Goal: Task Accomplishment & Management: Complete application form

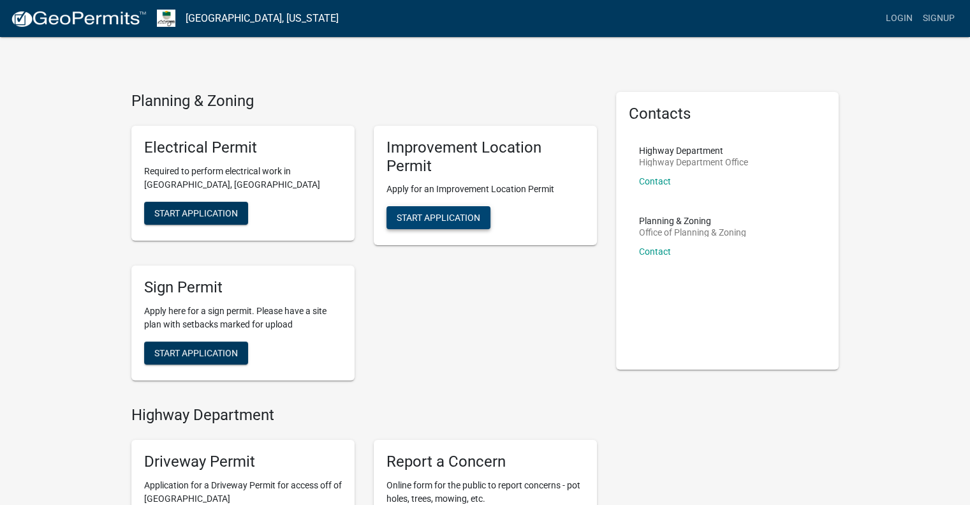
click at [440, 221] on span "Start Application" at bounding box center [439, 217] width 84 height 10
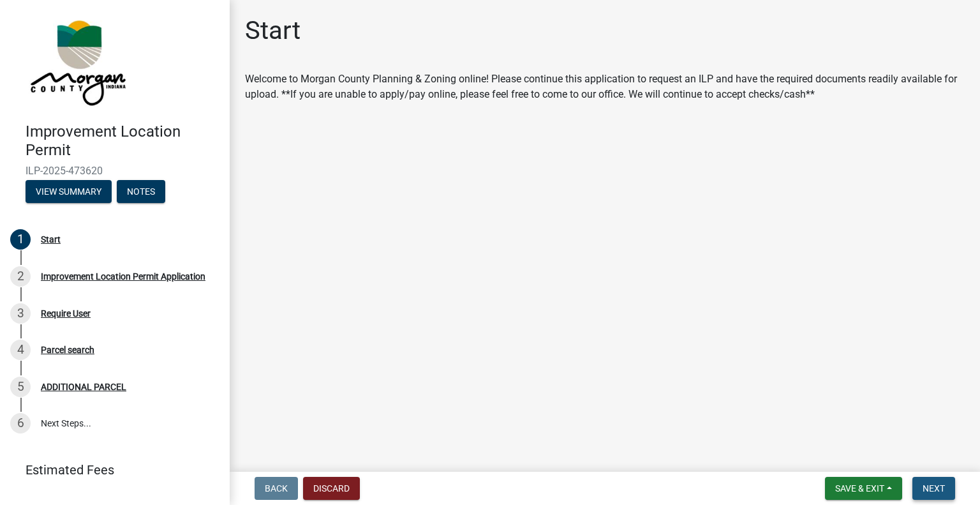
click at [923, 487] on span "Next" at bounding box center [934, 488] width 22 height 10
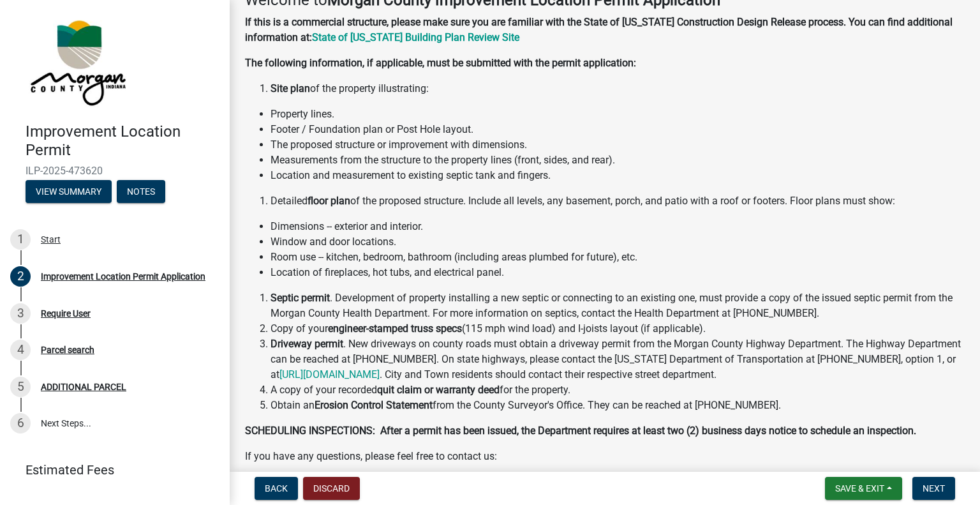
scroll to position [235, 0]
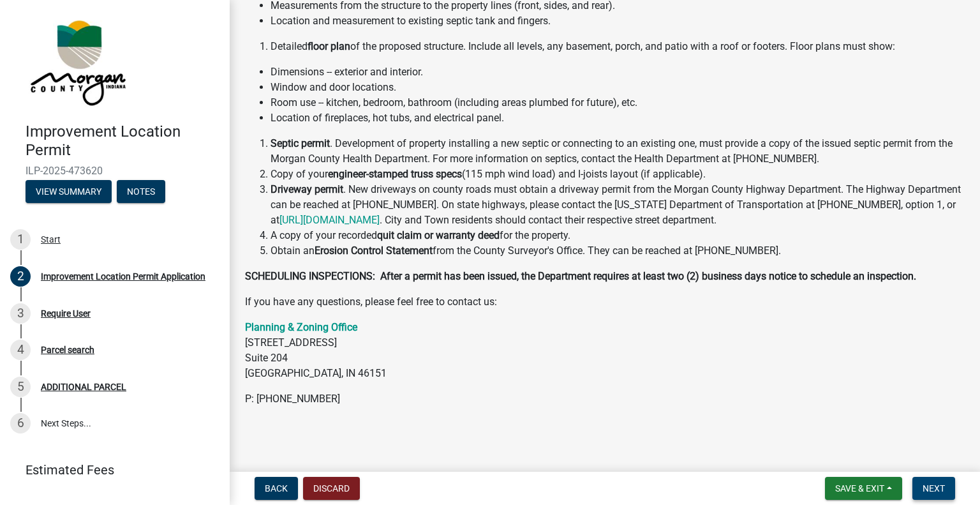
click at [925, 488] on span "Next" at bounding box center [934, 488] width 22 height 10
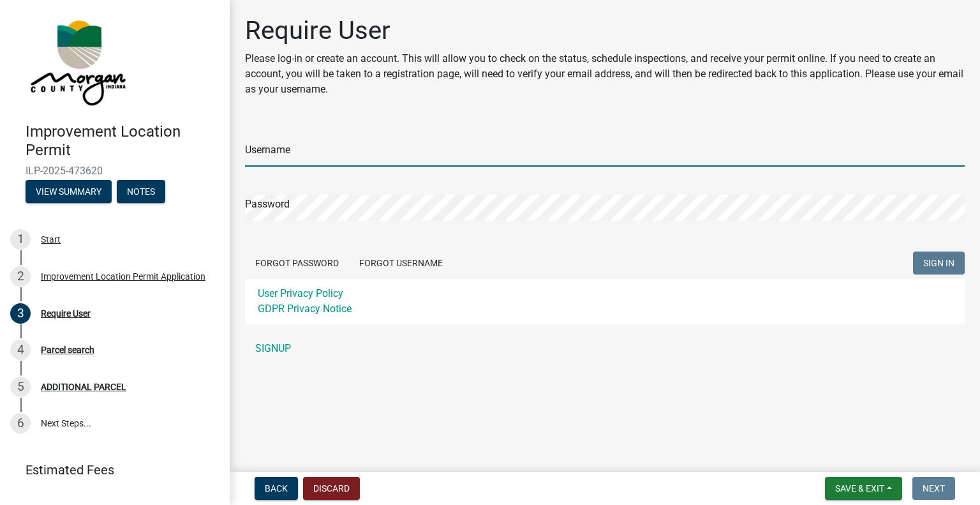
type input "morganremodel"
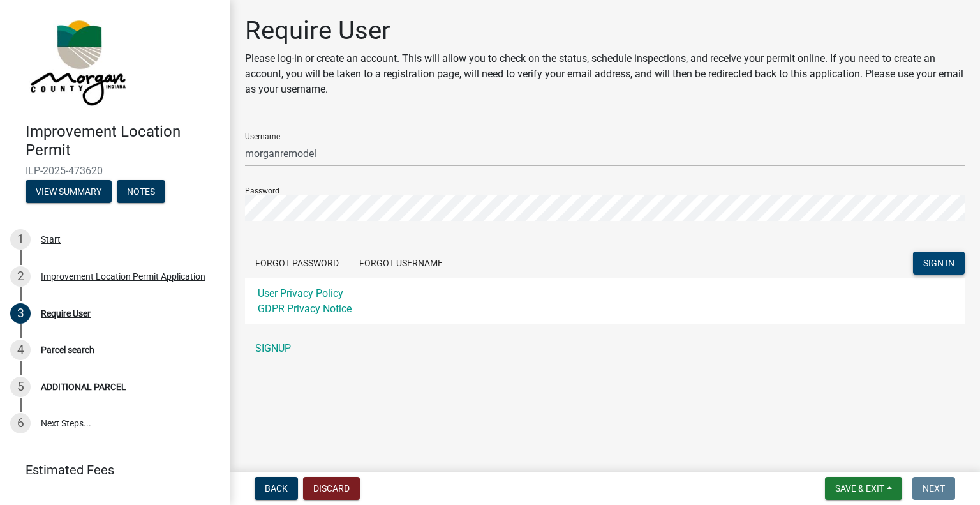
click at [924, 260] on span "SIGN IN" at bounding box center [938, 263] width 31 height 10
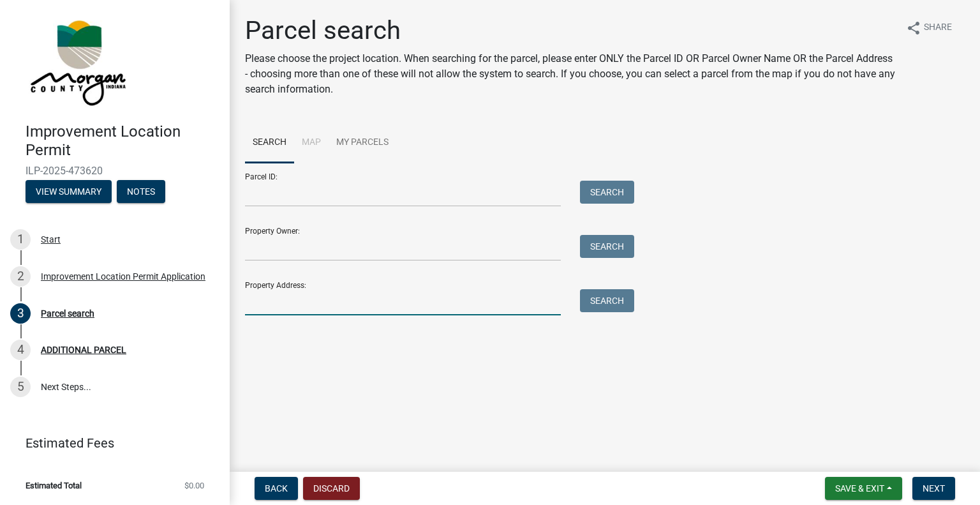
click at [304, 298] on input "Property Address:" at bounding box center [403, 302] width 316 height 26
type input "[STREET_ADDRESS]"
click at [612, 304] on button "Search" at bounding box center [607, 300] width 54 height 23
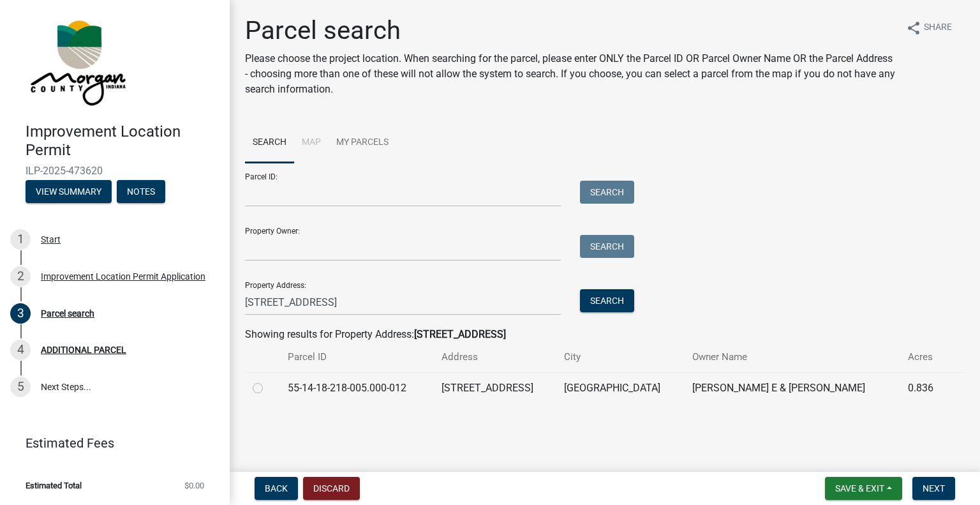
click at [268, 380] on label at bounding box center [268, 380] width 0 height 0
click at [268, 388] on input "radio" at bounding box center [272, 384] width 8 height 8
radio input "true"
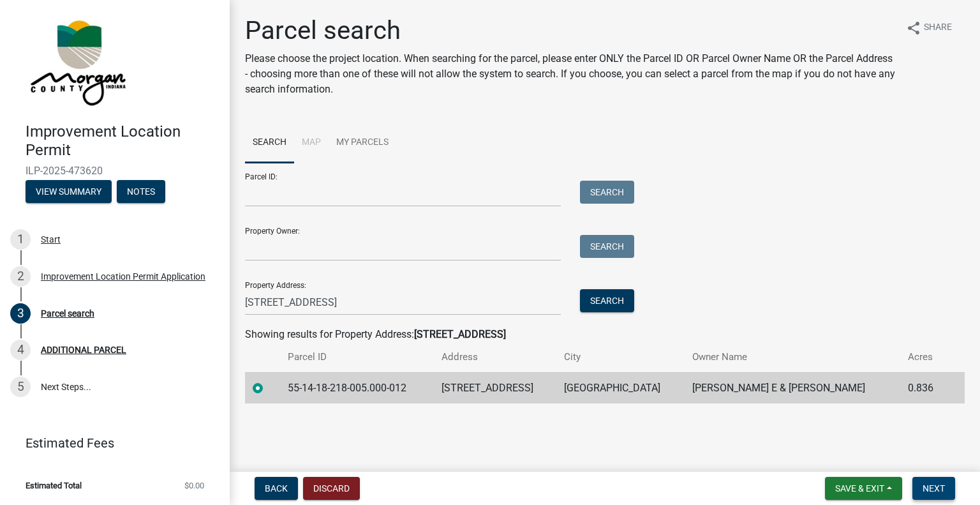
click at [937, 483] on span "Next" at bounding box center [934, 488] width 22 height 10
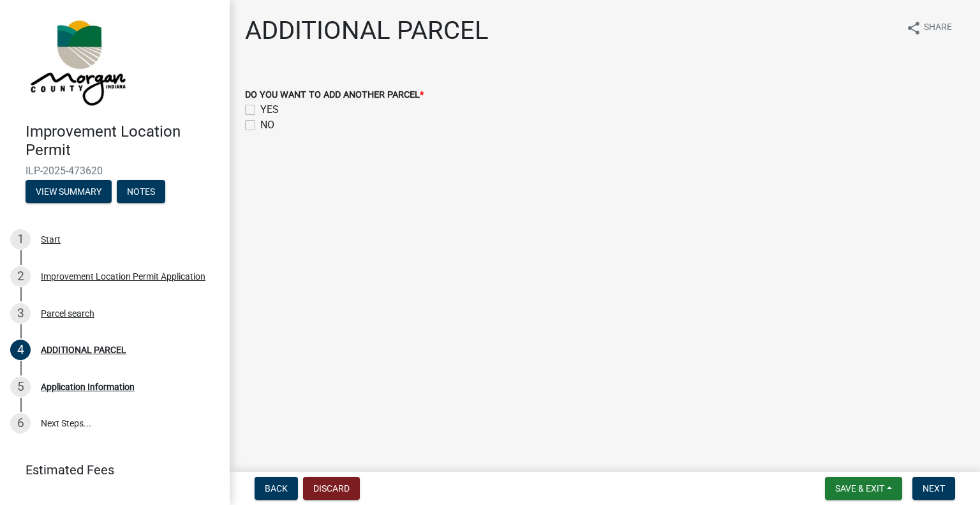
click at [260, 122] on label "NO" at bounding box center [267, 124] width 14 height 15
click at [260, 122] on input "NO" at bounding box center [264, 121] width 8 height 8
checkbox input "true"
checkbox input "false"
checkbox input "true"
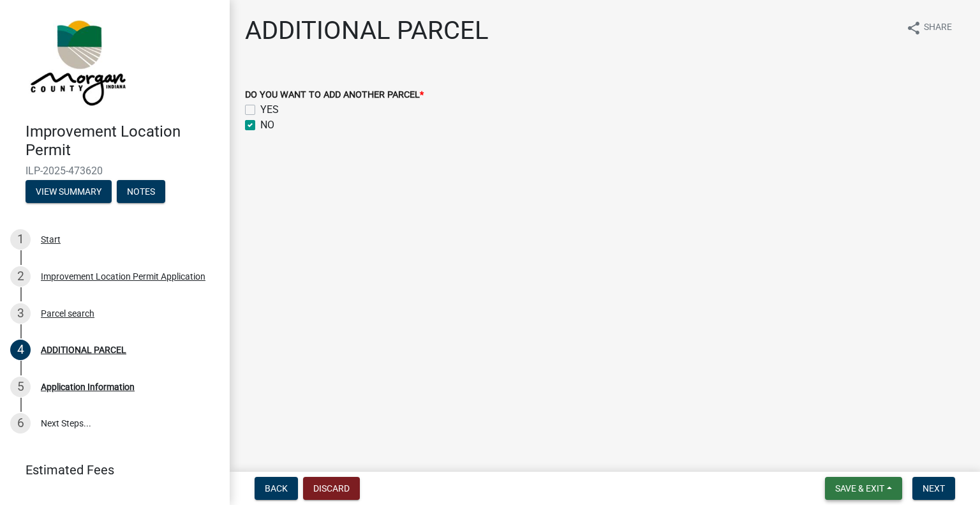
click at [864, 479] on button "Save & Exit" at bounding box center [863, 488] width 77 height 23
click at [847, 388] on main "ADDITIONAL PARCEL share Share DO YOU WANT TO ADD ANOTHER PARCEL * YES NO" at bounding box center [605, 233] width 750 height 466
click at [921, 492] on button "Next" at bounding box center [933, 488] width 43 height 23
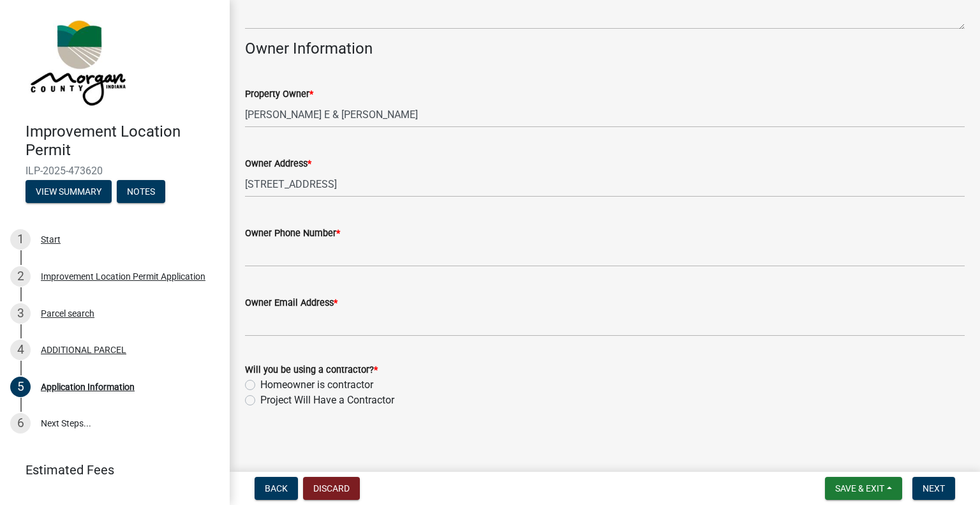
scroll to position [584, 0]
click at [260, 397] on label "Project Will Have a Contractor" at bounding box center [327, 397] width 134 height 15
click at [260, 397] on input "Project Will Have a Contractor" at bounding box center [264, 394] width 8 height 8
radio input "true"
click at [914, 486] on button "Next" at bounding box center [933, 488] width 43 height 23
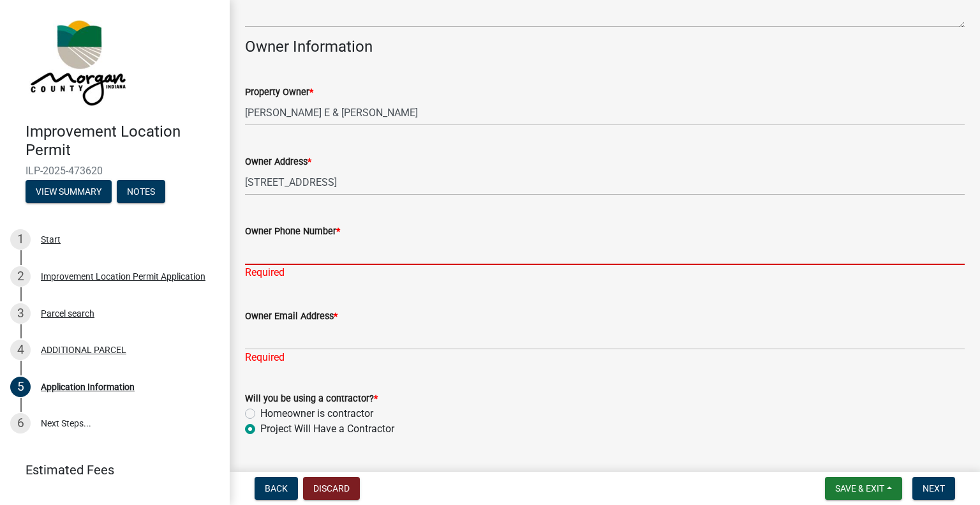
click at [316, 249] on input "Owner Phone Number *" at bounding box center [605, 252] width 720 height 26
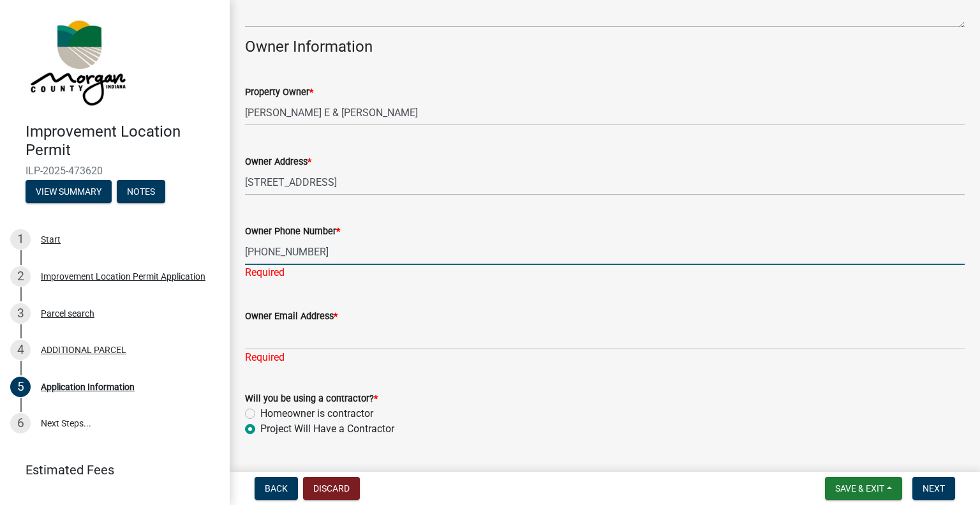
type input "[PHONE_NUMBER]"
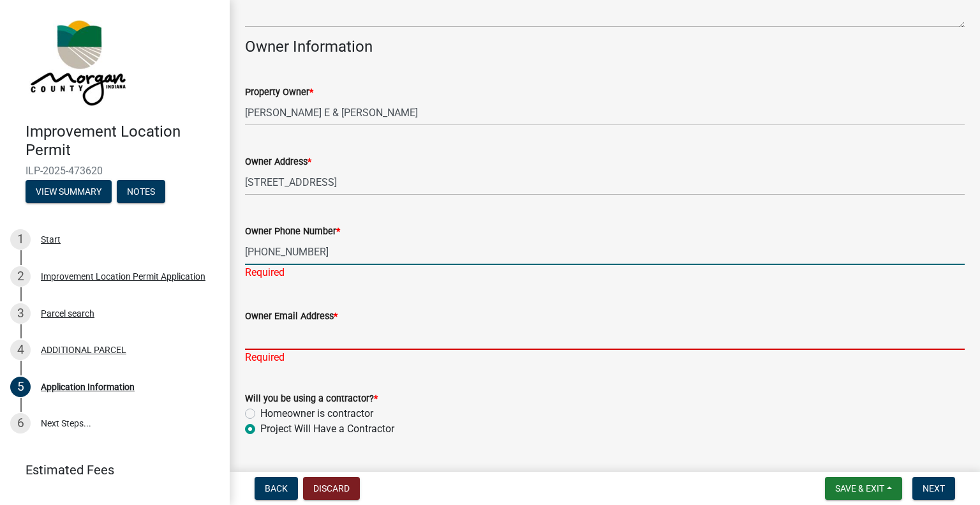
click at [276, 336] on div "Owner Email Address * Required" at bounding box center [605, 327] width 720 height 75
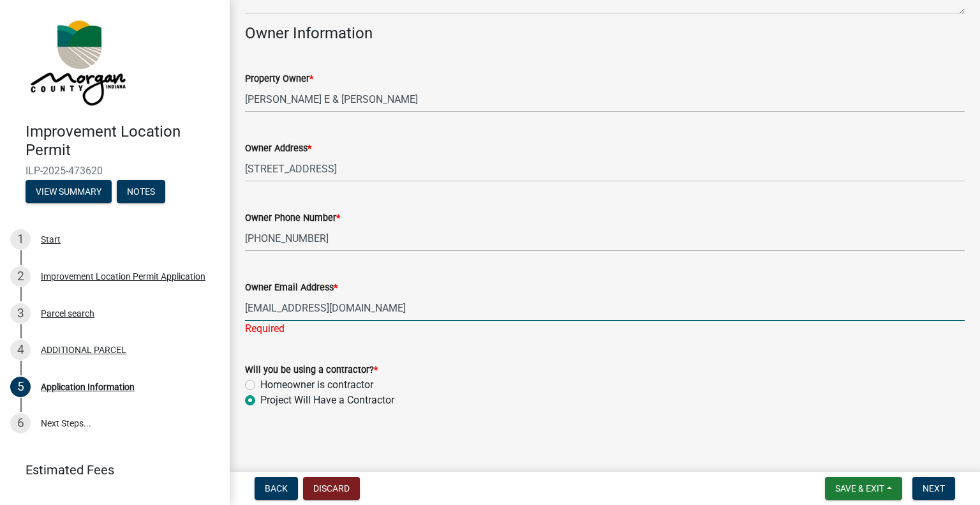
scroll to position [599, 0]
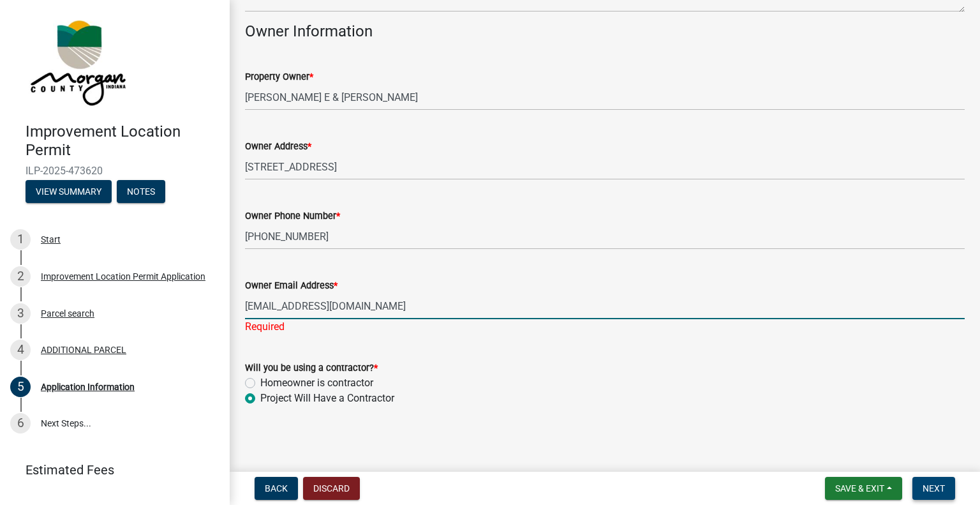
type input "[EMAIL_ADDRESS][DOMAIN_NAME]"
click at [935, 495] on button "Next" at bounding box center [933, 488] width 43 height 23
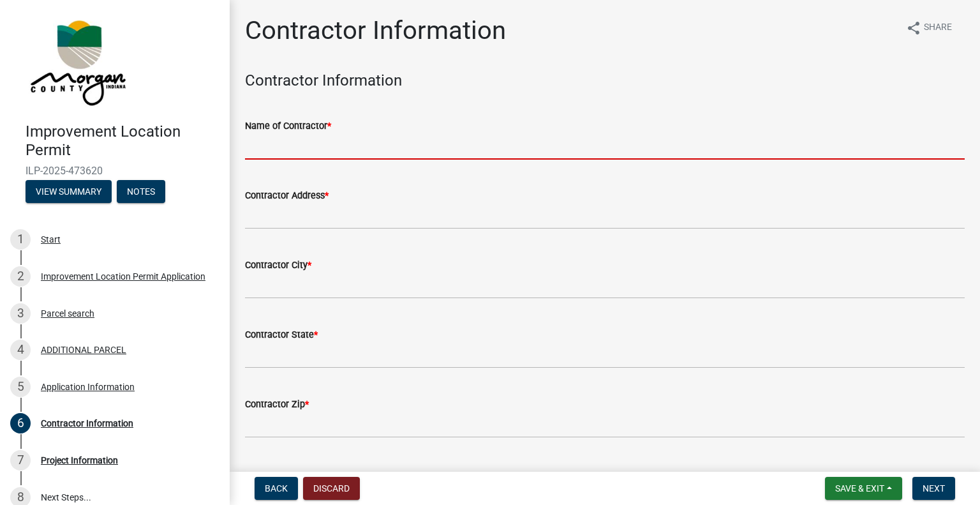
click at [339, 145] on input "Name of Contractor *" at bounding box center [605, 146] width 720 height 26
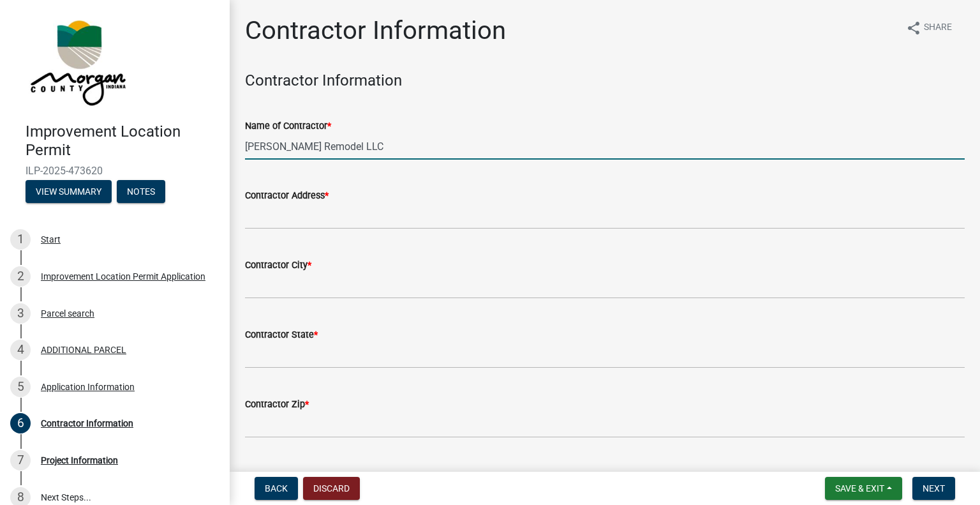
drag, startPoint x: 253, startPoint y: 149, endPoint x: 258, endPoint y: 144, distance: 7.2
click at [258, 144] on input "[PERSON_NAME] Remodel LLC" at bounding box center [605, 146] width 720 height 26
type input "[PERSON_NAME] Remodel LLC"
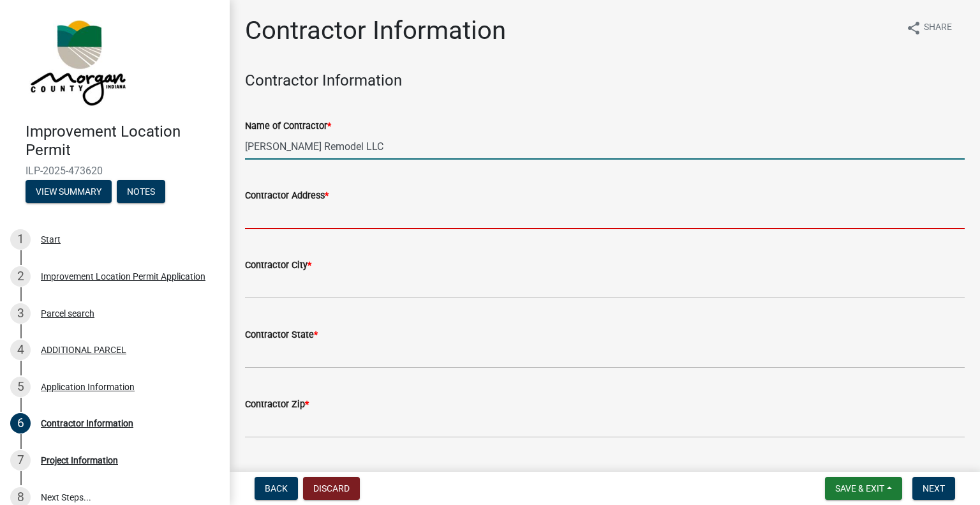
click at [247, 216] on input "Contractor Address *" at bounding box center [605, 216] width 720 height 26
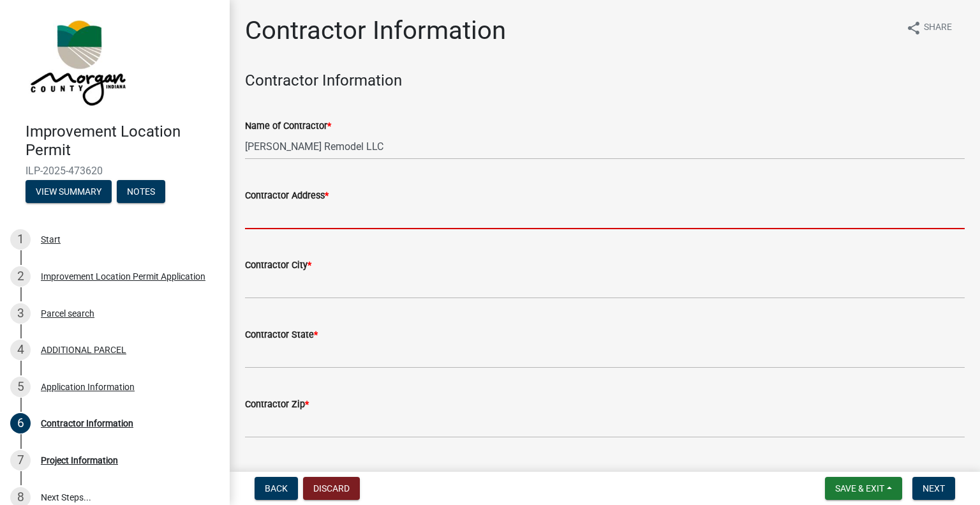
type input "[STREET_ADDRESS][PERSON_NAME]"
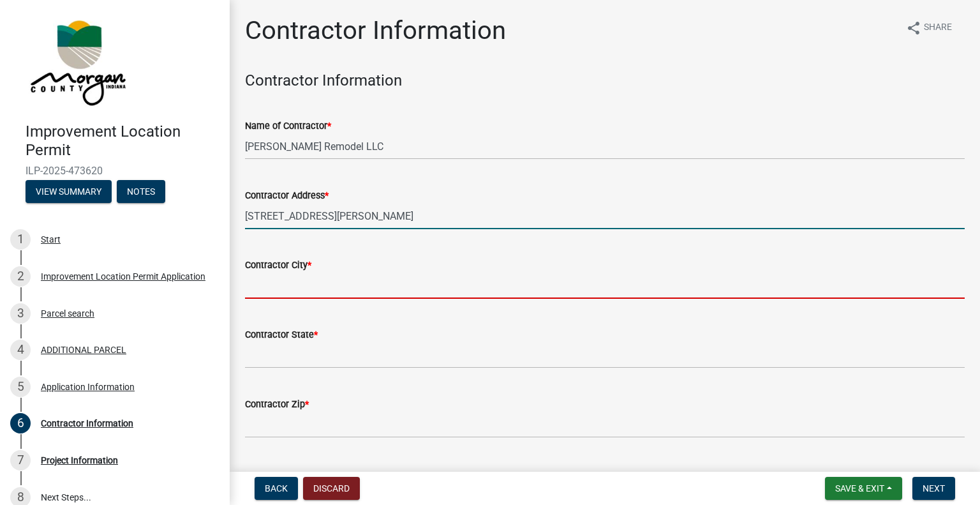
type input "Greenwood"
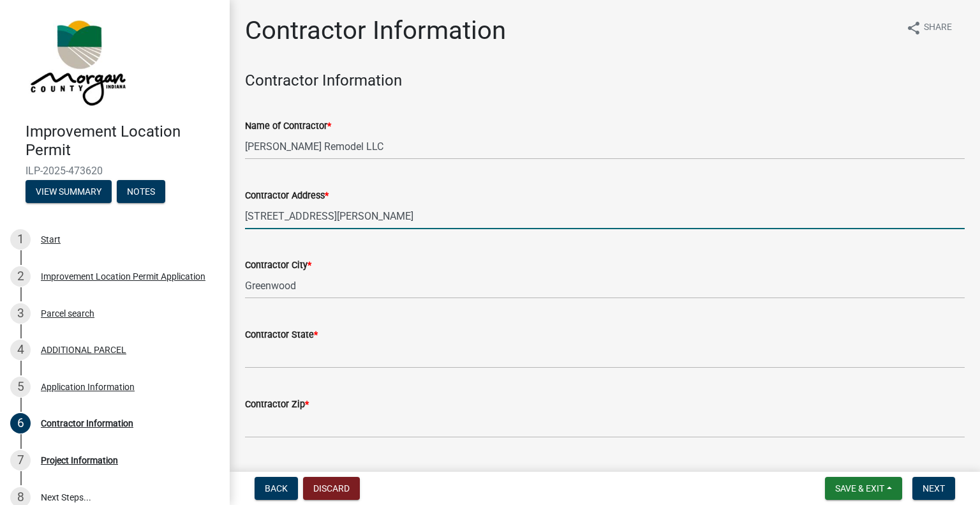
type input "[US_STATE]"
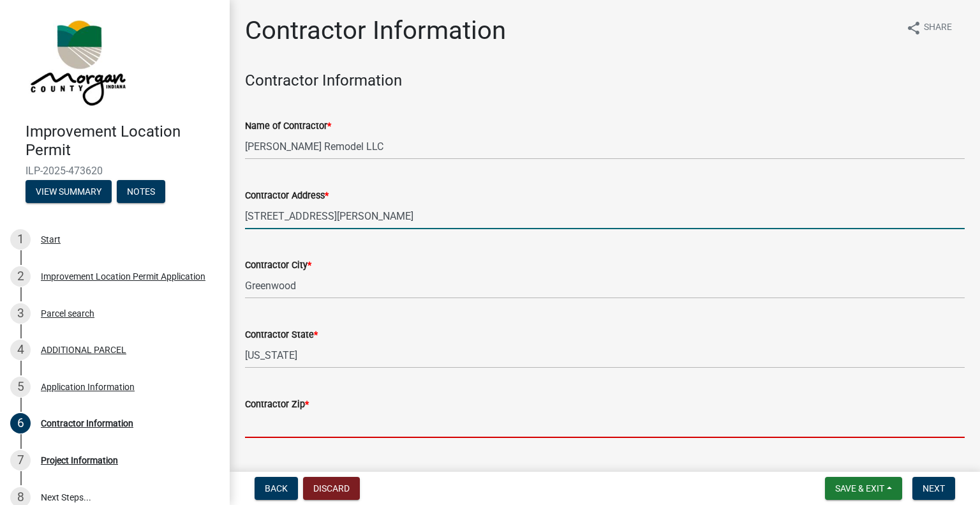
type input "46142"
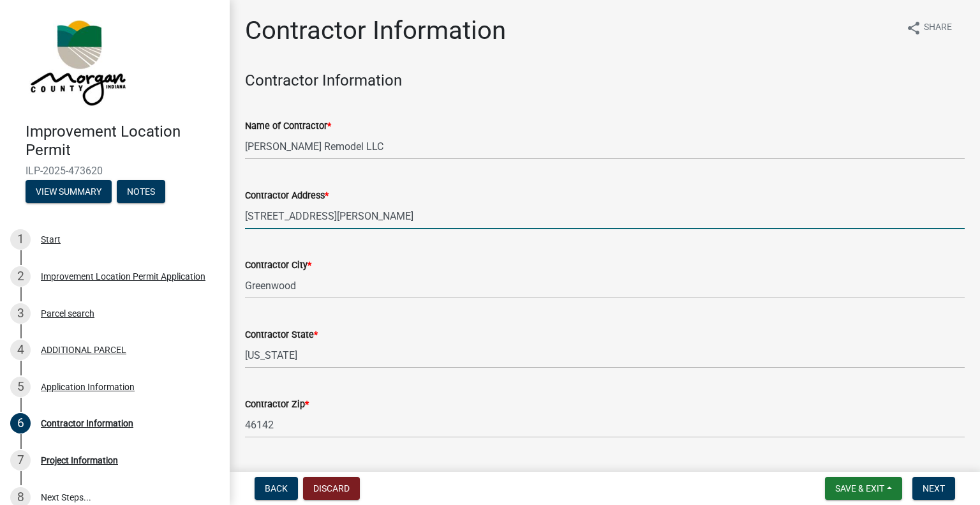
type input "3178598269"
type input "[PERSON_NAME][EMAIL_ADDRESS][DOMAIN_NAME]"
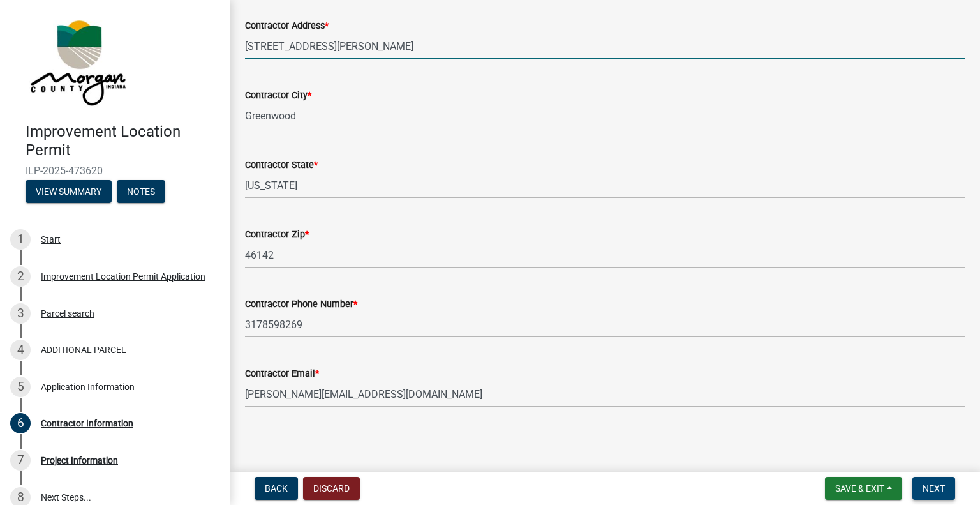
type input "[STREET_ADDRESS][PERSON_NAME]"
click at [937, 483] on span "Next" at bounding box center [934, 488] width 22 height 10
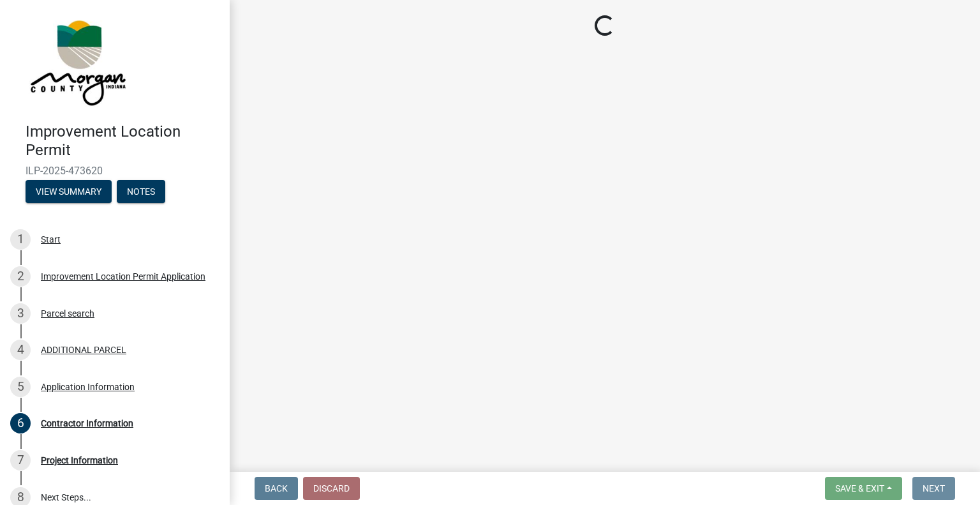
scroll to position [0, 0]
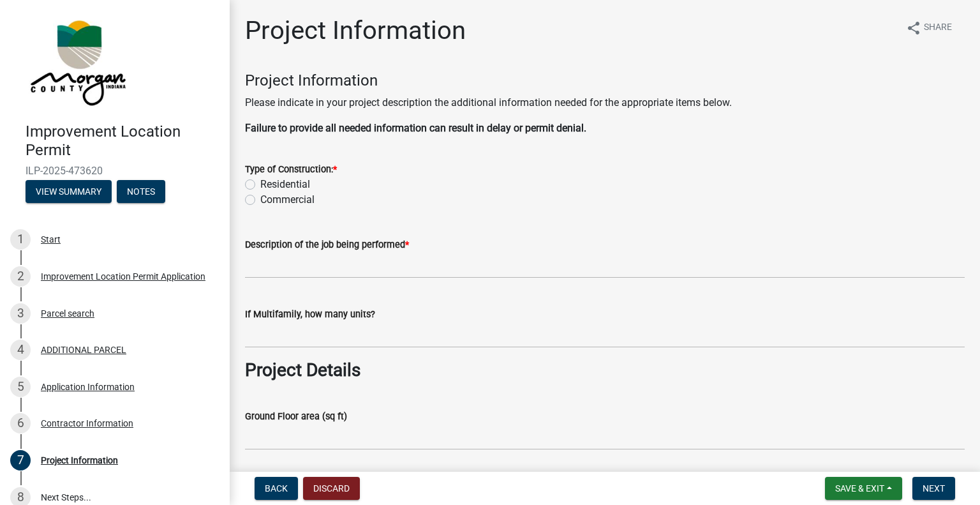
click at [260, 181] on label "Residential" at bounding box center [285, 184] width 50 height 15
click at [260, 181] on input "Residential" at bounding box center [264, 181] width 8 height 8
radio input "true"
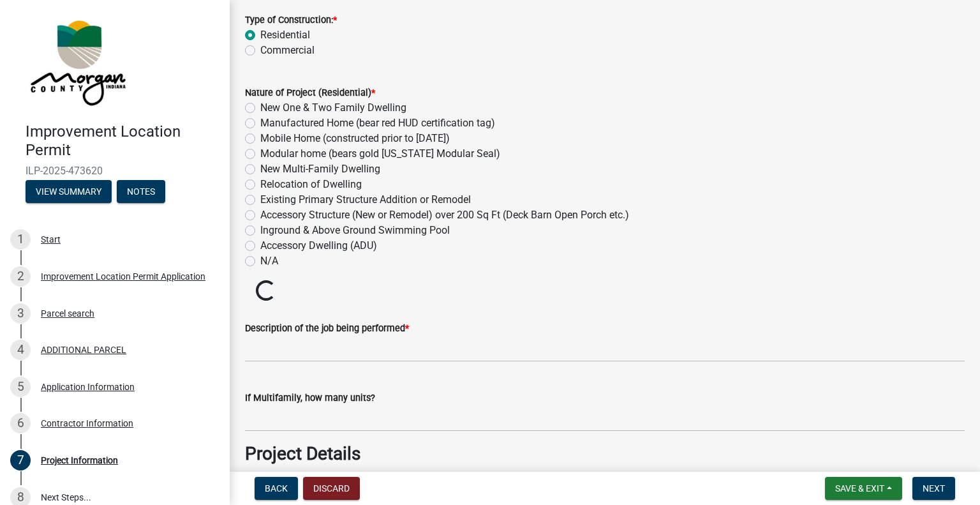
scroll to position [128, 0]
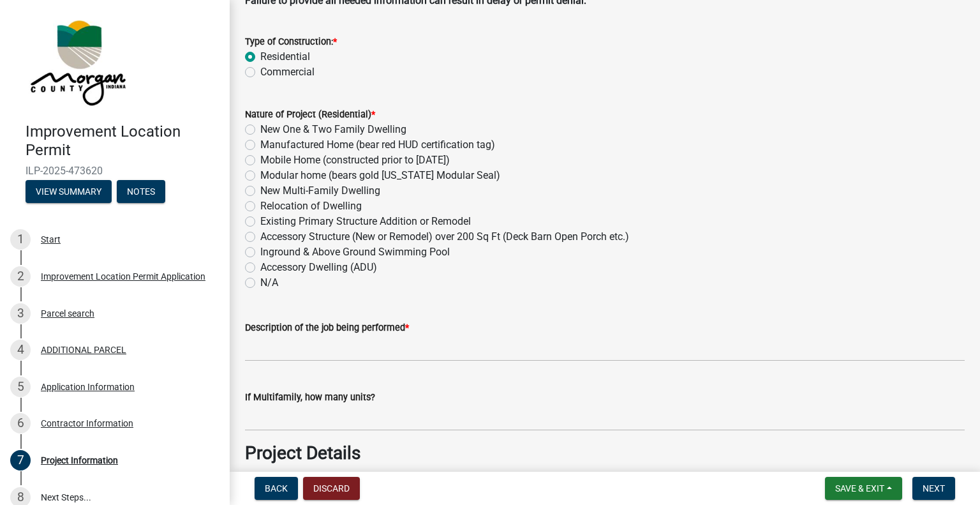
click at [260, 219] on label "Existing Primary Structure Addition or Remodel" at bounding box center [365, 221] width 211 height 15
click at [260, 219] on input "Existing Primary Structure Addition or Remodel" at bounding box center [264, 218] width 8 height 8
radio input "true"
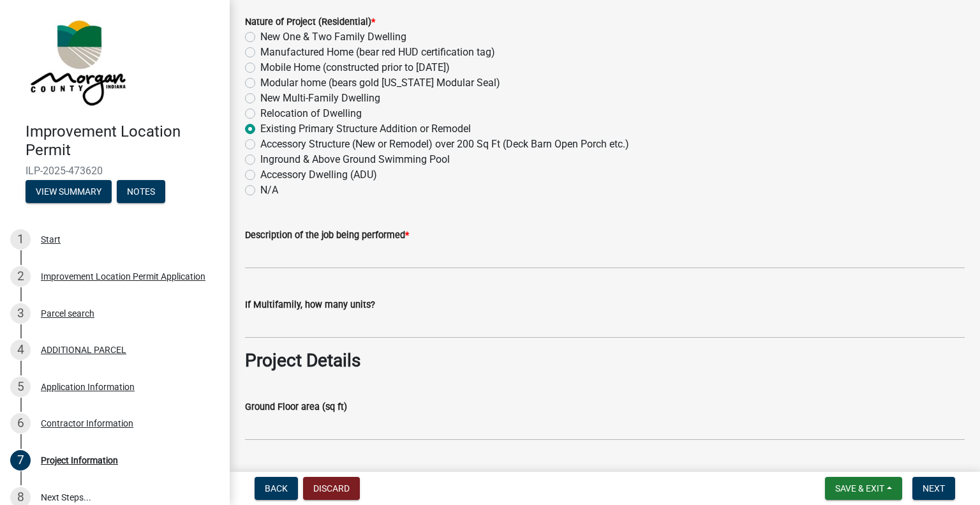
scroll to position [255, 0]
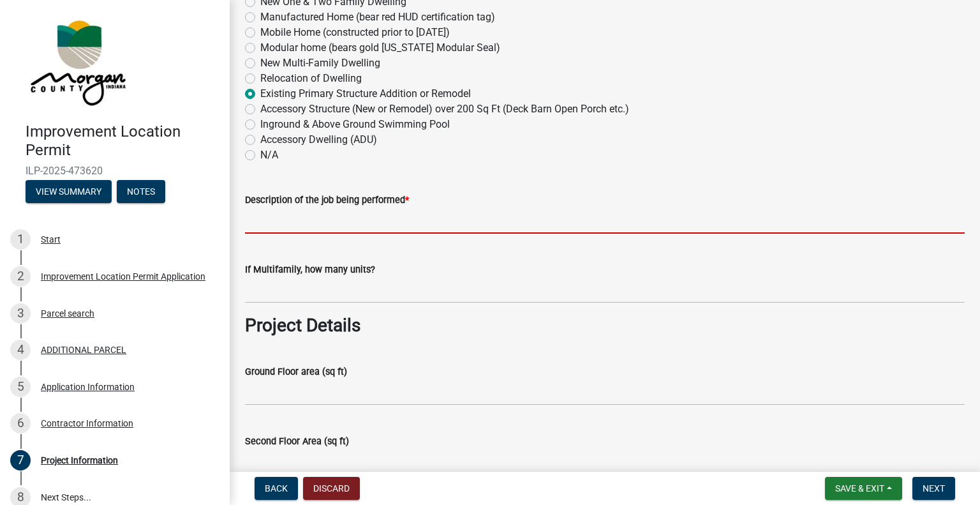
click at [471, 226] on input "Description of the job being performed *" at bounding box center [605, 220] width 720 height 26
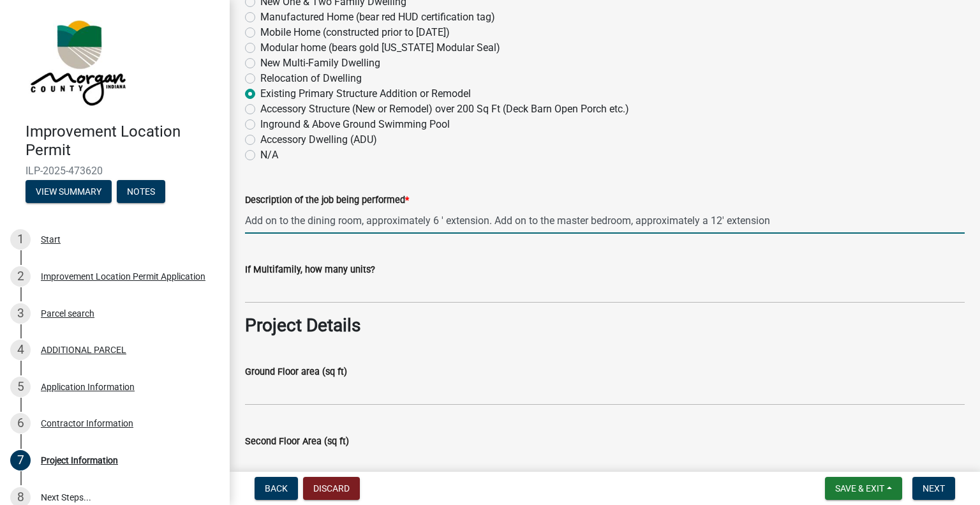
drag, startPoint x: 716, startPoint y: 220, endPoint x: 722, endPoint y: 219, distance: 6.4
click at [722, 219] on input "Add on to the dining room, approximately 6 ' extension. Add on to the master be…" at bounding box center [605, 220] width 720 height 26
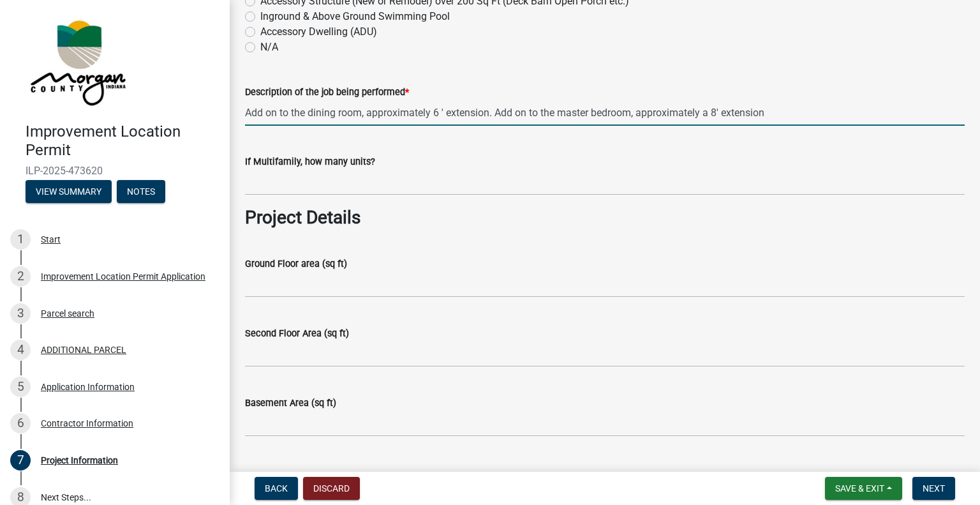
scroll to position [383, 0]
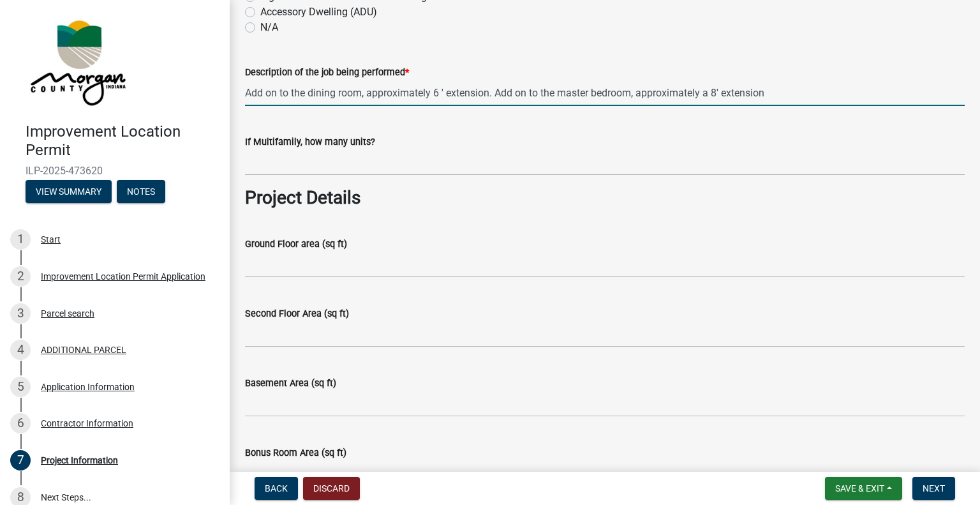
type input "Add on to the dining room, approximately 6 ' extension. Add on to the master be…"
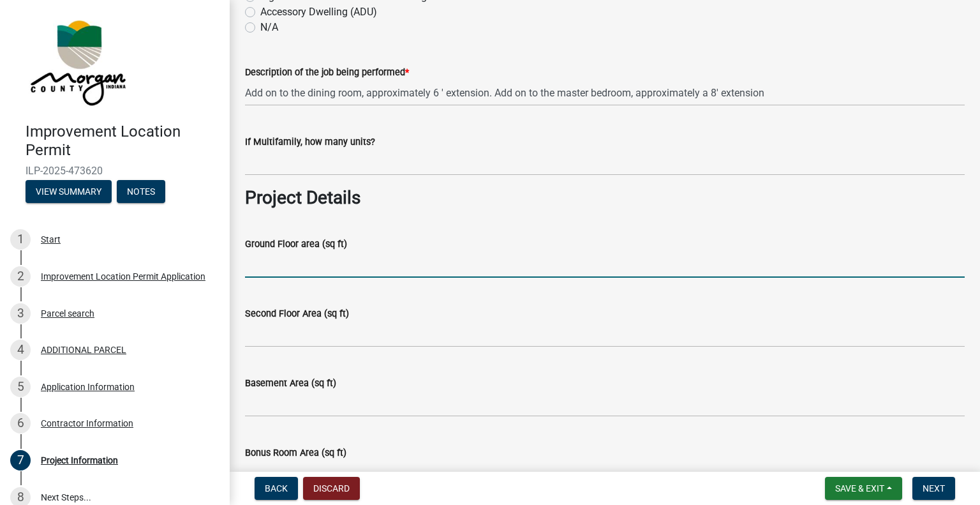
click at [404, 265] on input "Ground Floor area (sq ft)" at bounding box center [605, 264] width 720 height 26
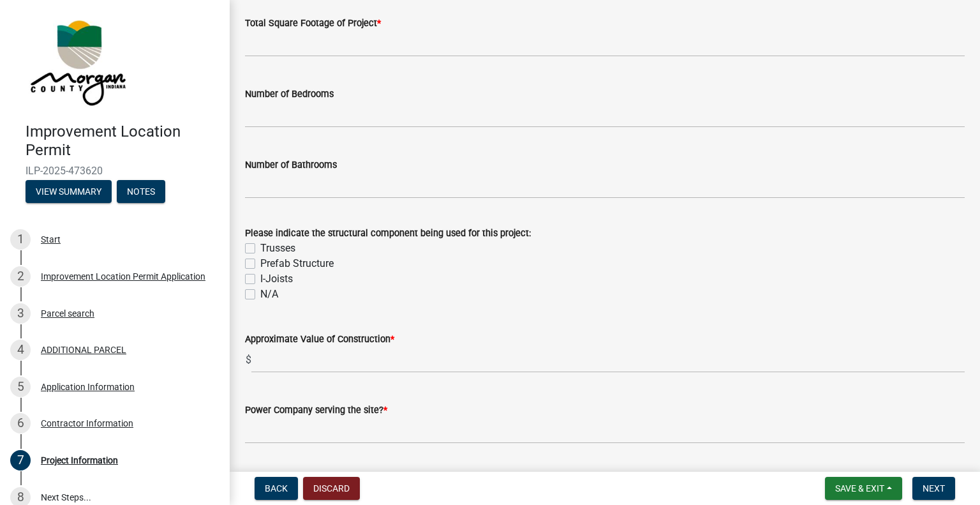
scroll to position [1085, 0]
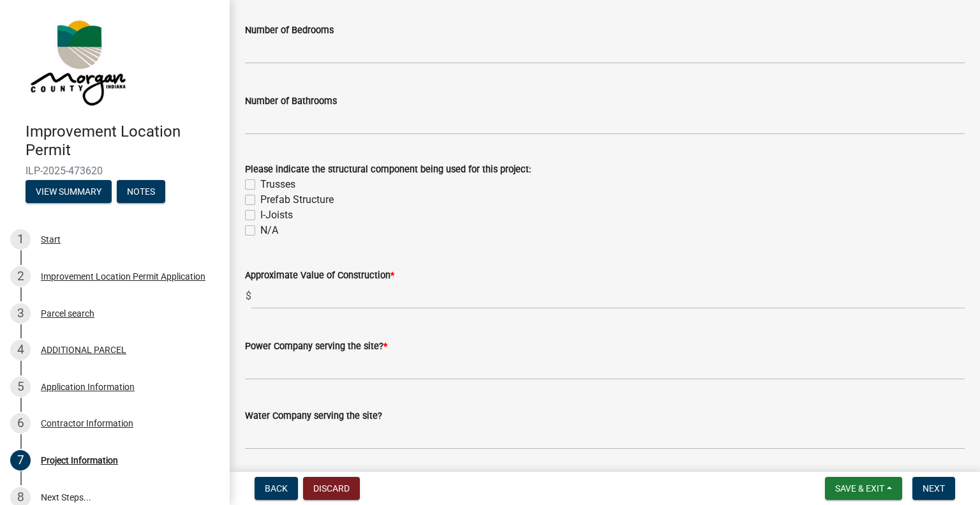
type input "additional 250 SF"
click at [260, 182] on label "Trusses" at bounding box center [277, 184] width 35 height 15
click at [260, 182] on input "Trusses" at bounding box center [264, 181] width 8 height 8
checkbox input "true"
checkbox input "false"
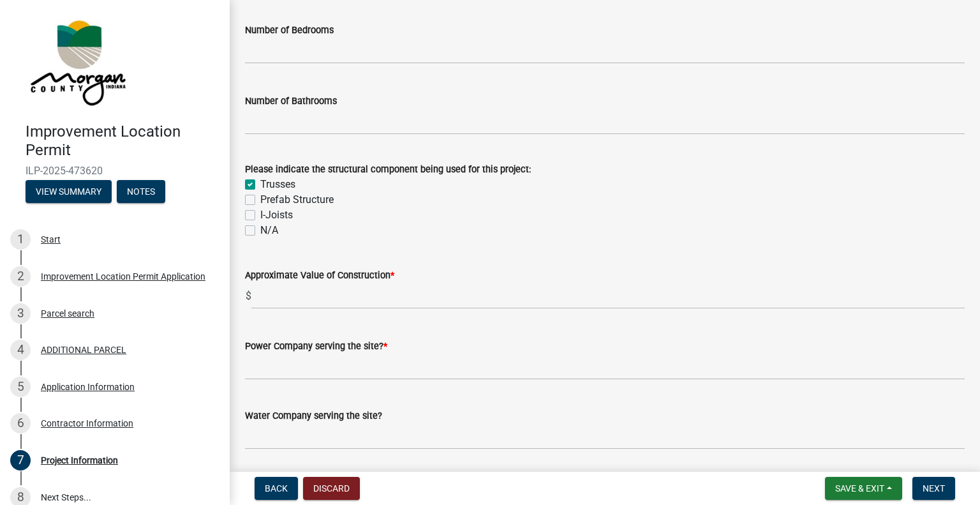
checkbox input "false"
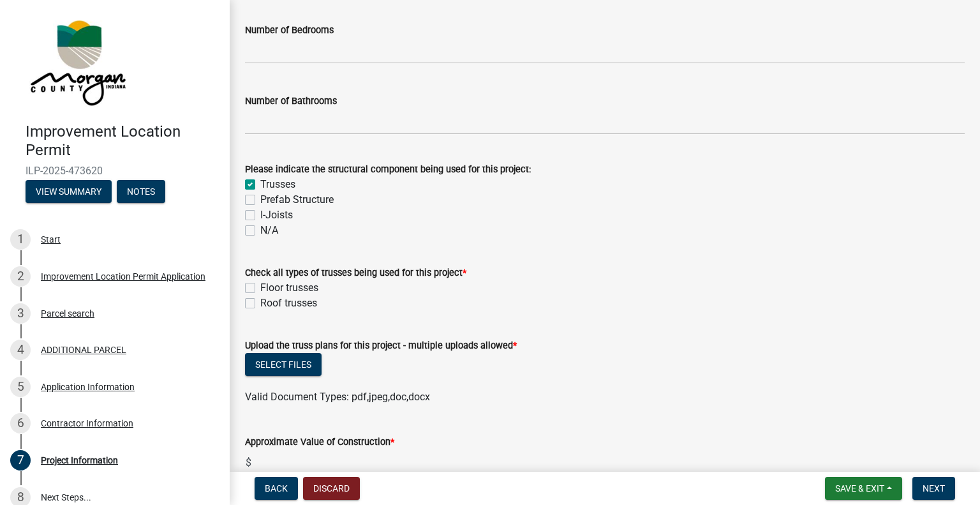
click at [260, 301] on label "Roof trusses" at bounding box center [288, 302] width 57 height 15
click at [260, 301] on input "Roof trusses" at bounding box center [264, 299] width 8 height 8
checkbox input "true"
checkbox input "false"
checkbox input "true"
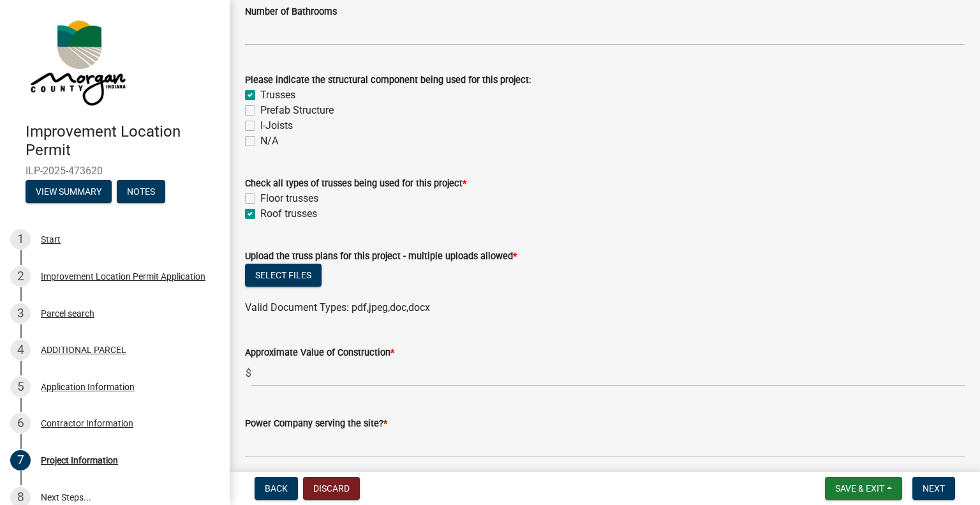
scroll to position [1212, 0]
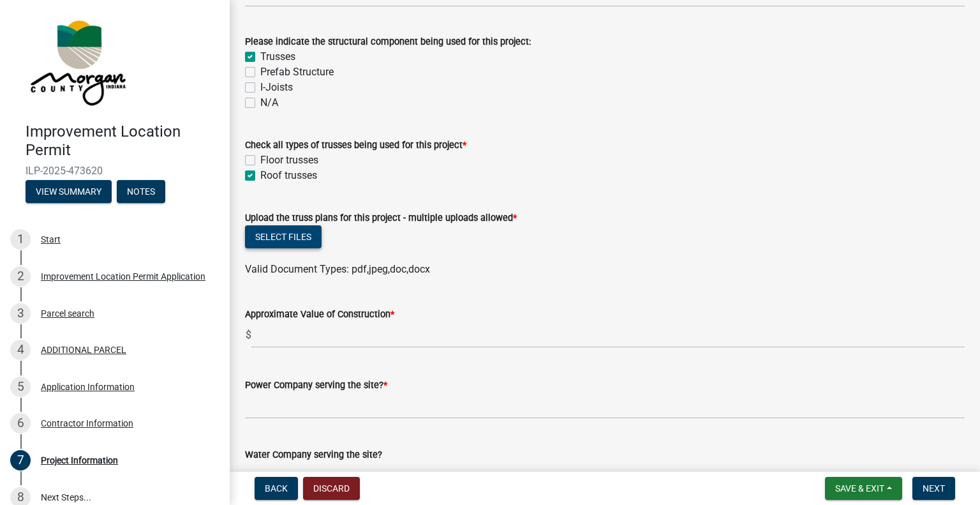
click at [300, 235] on button "Select files" at bounding box center [283, 236] width 77 height 23
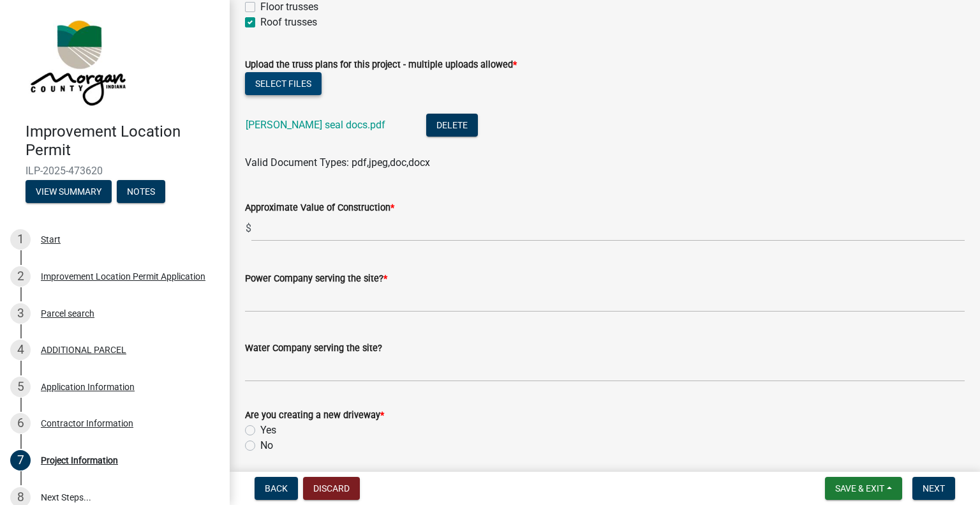
scroll to position [1404, 0]
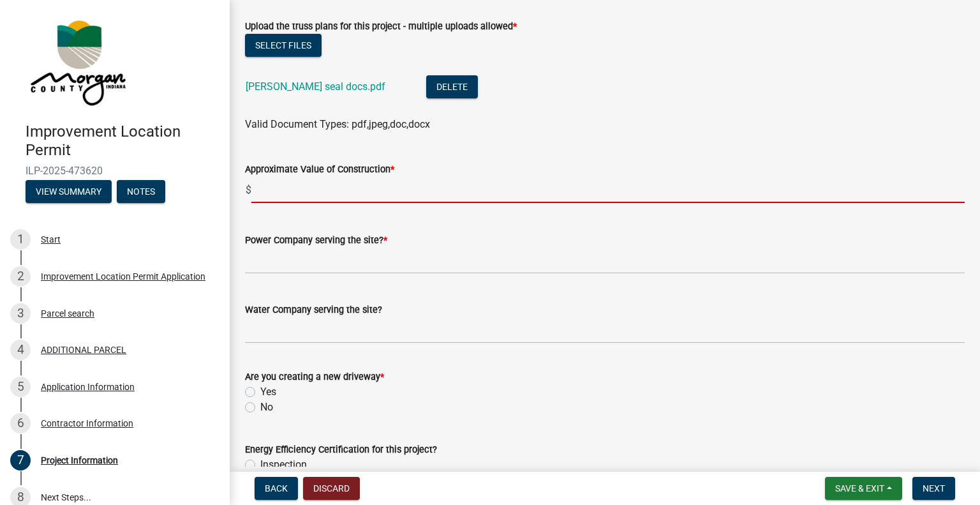
click at [433, 190] on input "text" at bounding box center [607, 190] width 713 height 26
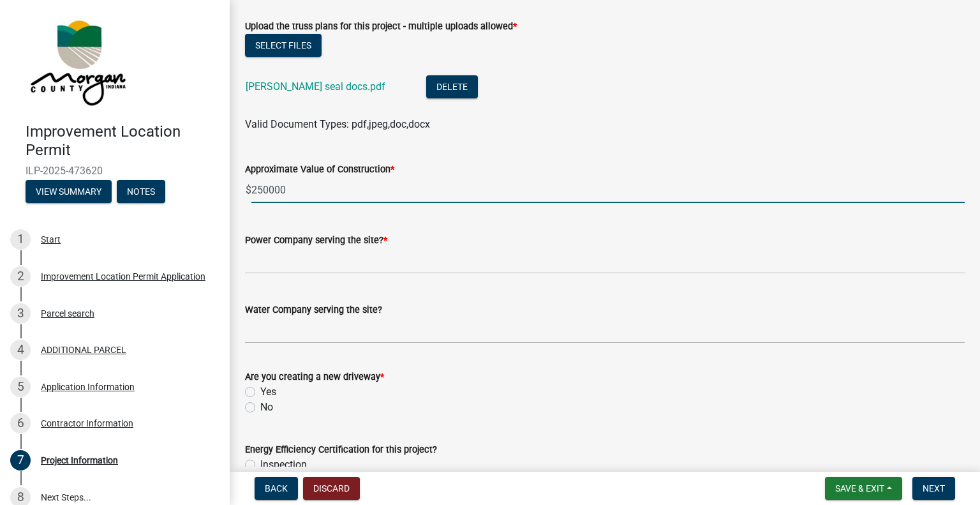
type input "250000"
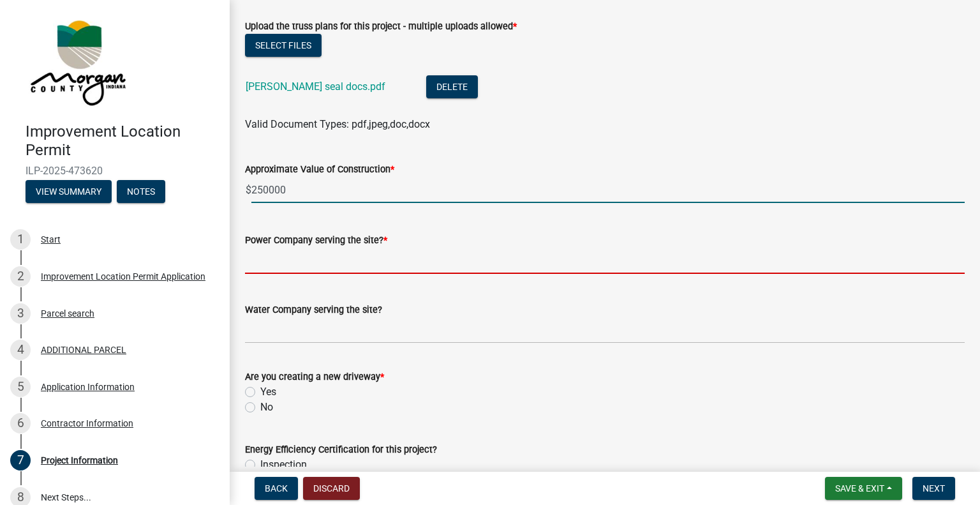
click at [396, 260] on input "Power Company serving the site? *" at bounding box center [605, 261] width 720 height 26
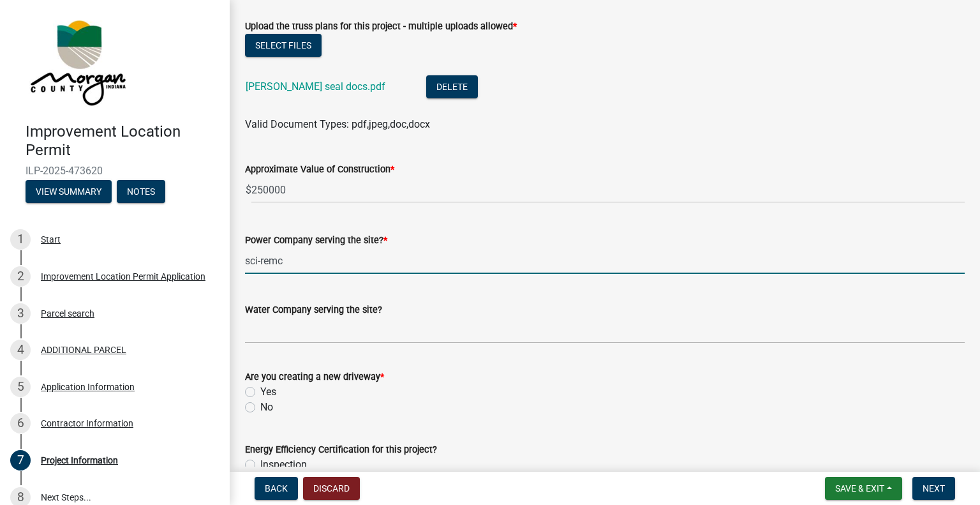
type input "sci-remc"
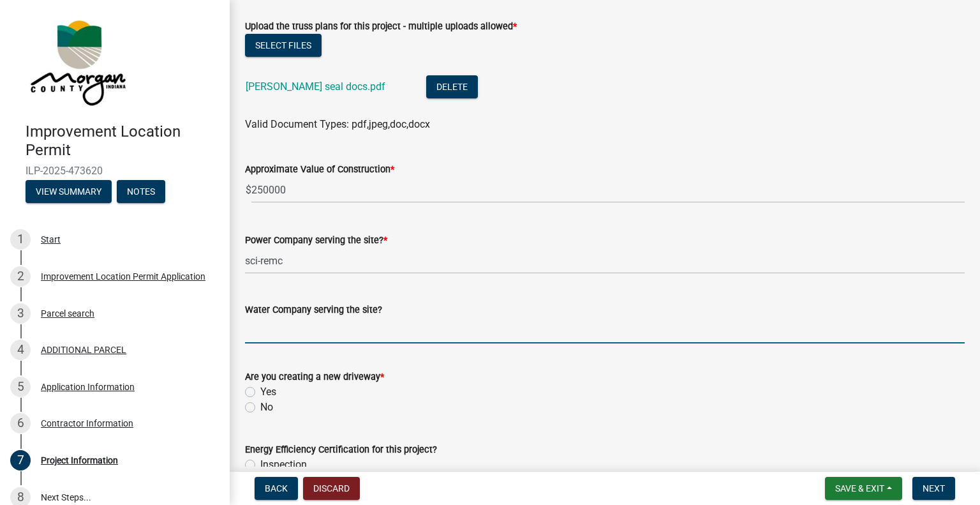
click at [267, 335] on input "Water Company serving the site?" at bounding box center [605, 330] width 720 height 26
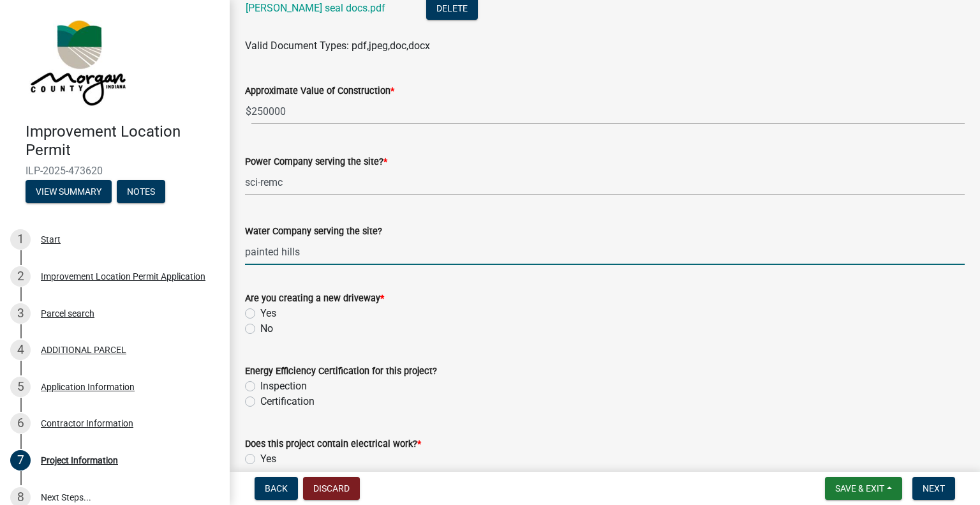
scroll to position [1531, 0]
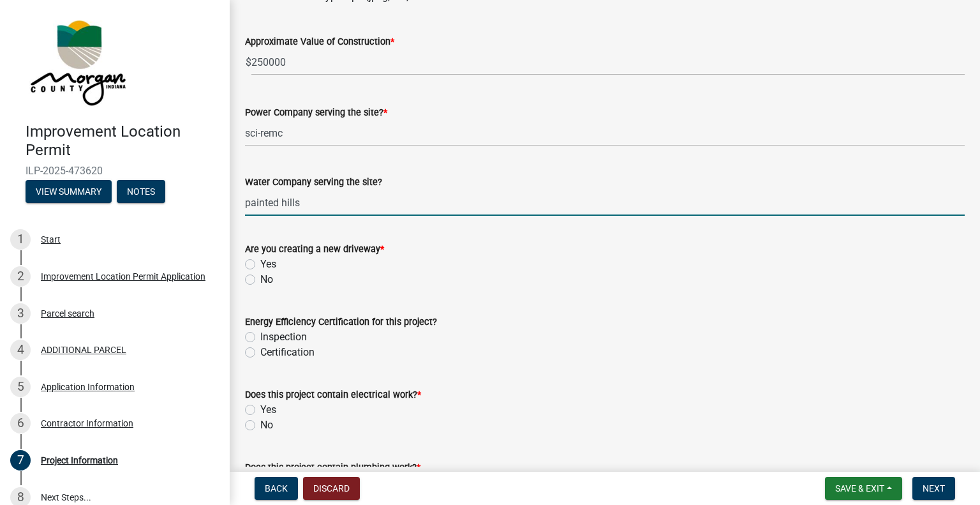
type input "painted hills"
click at [260, 284] on label "No" at bounding box center [266, 279] width 13 height 15
click at [260, 280] on input "No" at bounding box center [264, 276] width 8 height 8
radio input "true"
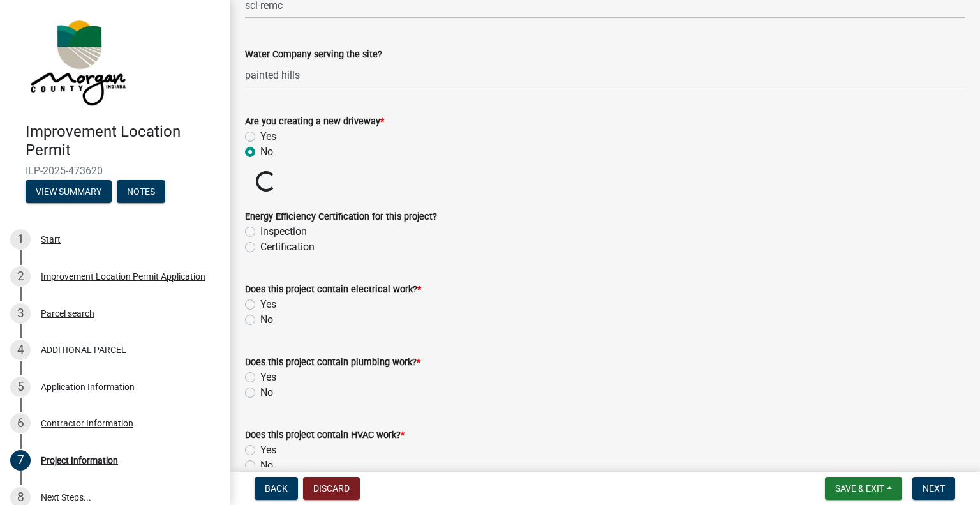
scroll to position [1723, 0]
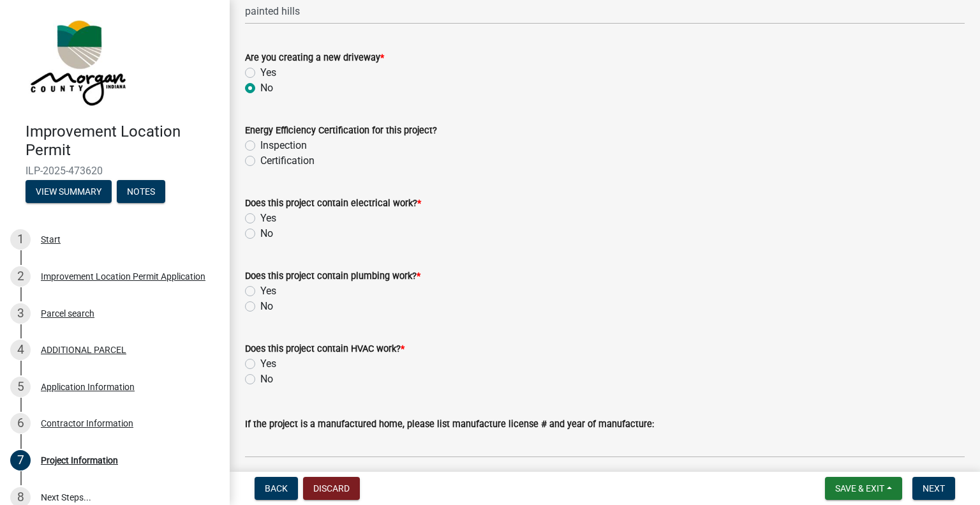
click at [251, 211] on div "Yes" at bounding box center [605, 218] width 720 height 15
click at [260, 220] on label "Yes" at bounding box center [268, 218] width 16 height 15
click at [260, 219] on input "Yes" at bounding box center [264, 215] width 8 height 8
radio input "true"
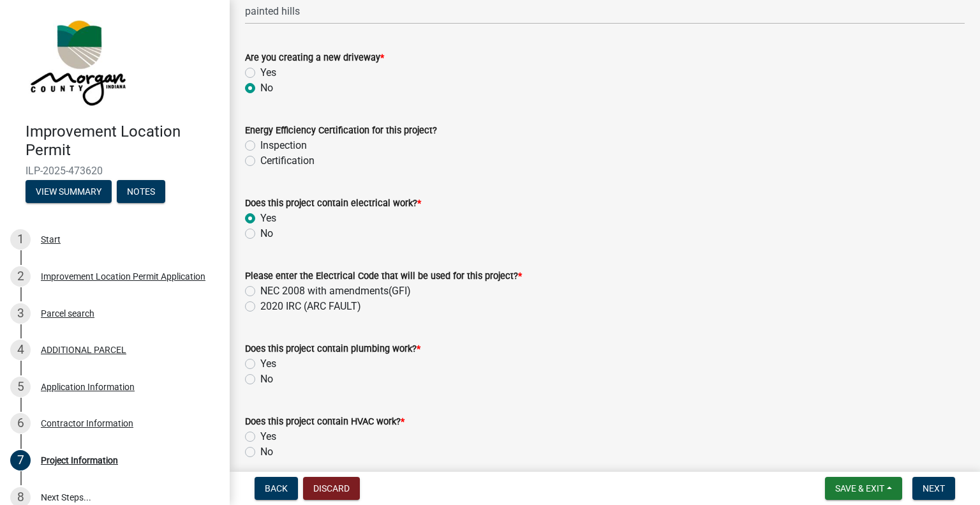
click at [260, 364] on label "Yes" at bounding box center [268, 363] width 16 height 15
click at [260, 364] on input "Yes" at bounding box center [264, 360] width 8 height 8
radio input "true"
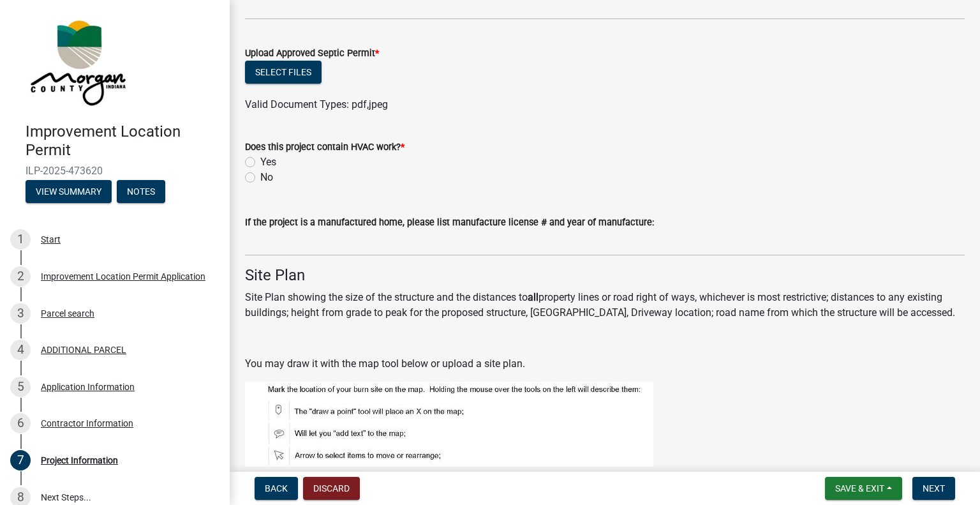
scroll to position [2233, 0]
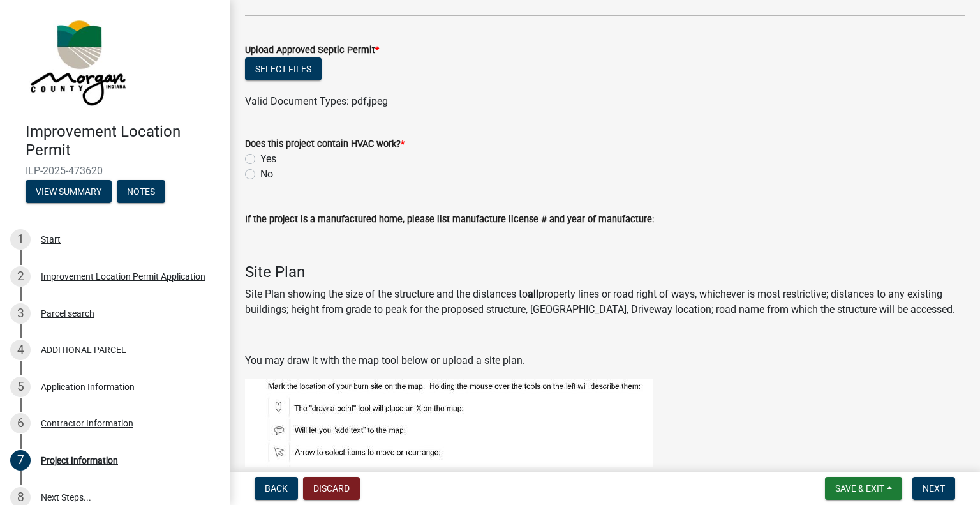
click at [260, 161] on label "Yes" at bounding box center [268, 158] width 16 height 15
click at [260, 159] on input "Yes" at bounding box center [264, 155] width 8 height 8
radio input "true"
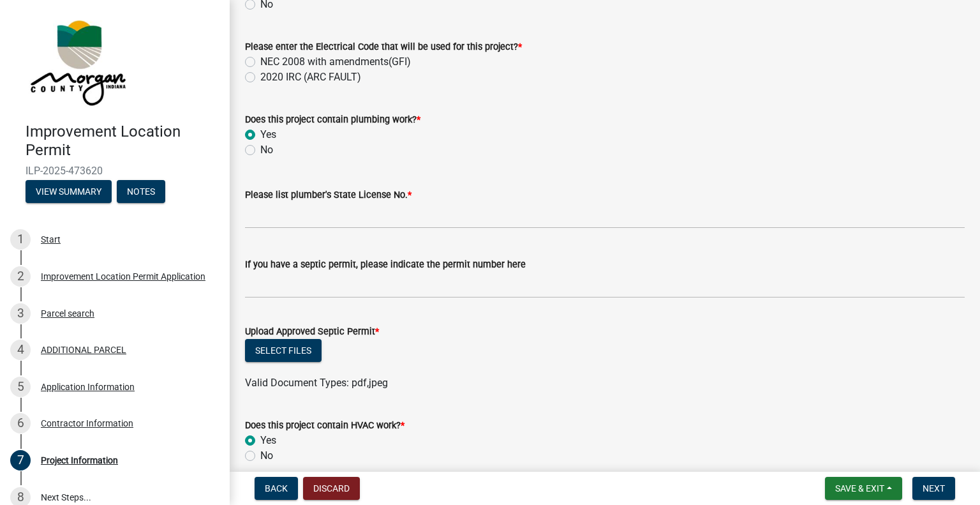
scroll to position [1914, 0]
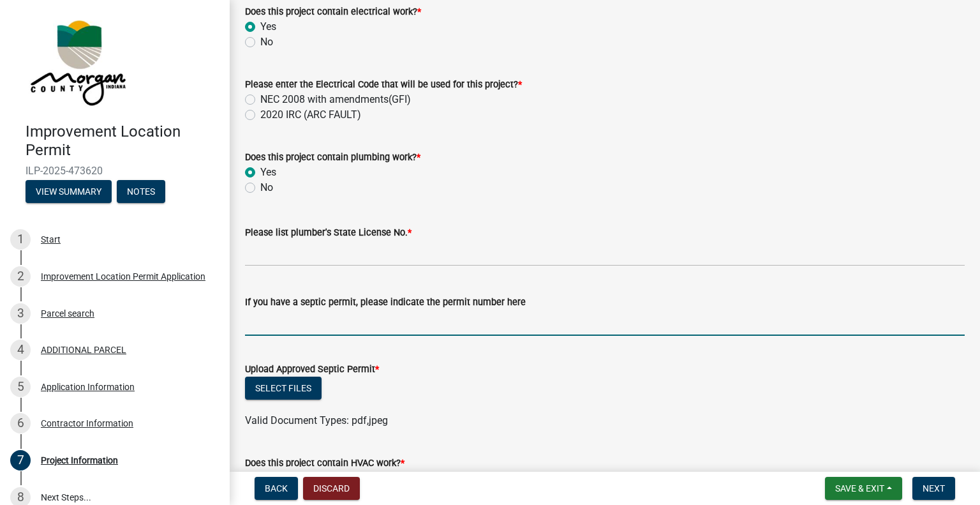
click at [336, 313] on input "If you have a septic permit, please indicate the permit number here" at bounding box center [605, 322] width 720 height 26
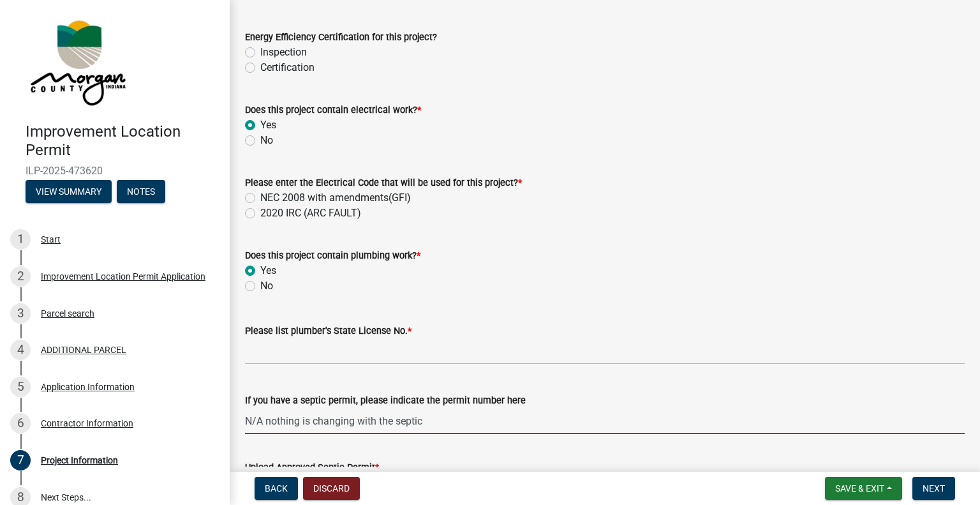
scroll to position [1786, 0]
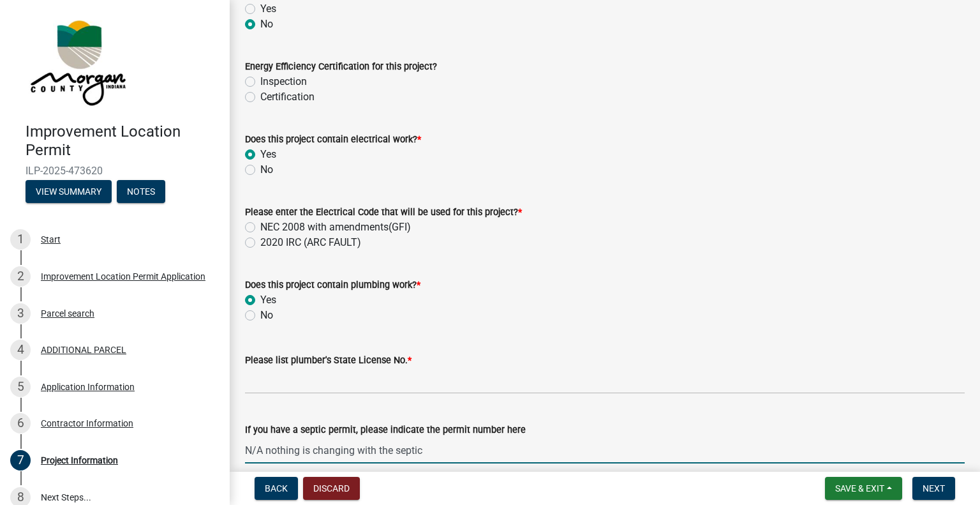
type input "N/A nothing is changing with the septic"
click at [260, 229] on label "NEC 2008 with amendments(GFI)" at bounding box center [335, 226] width 151 height 15
click at [260, 228] on input "NEC 2008 with amendments(GFI)" at bounding box center [264, 223] width 8 height 8
radio input "true"
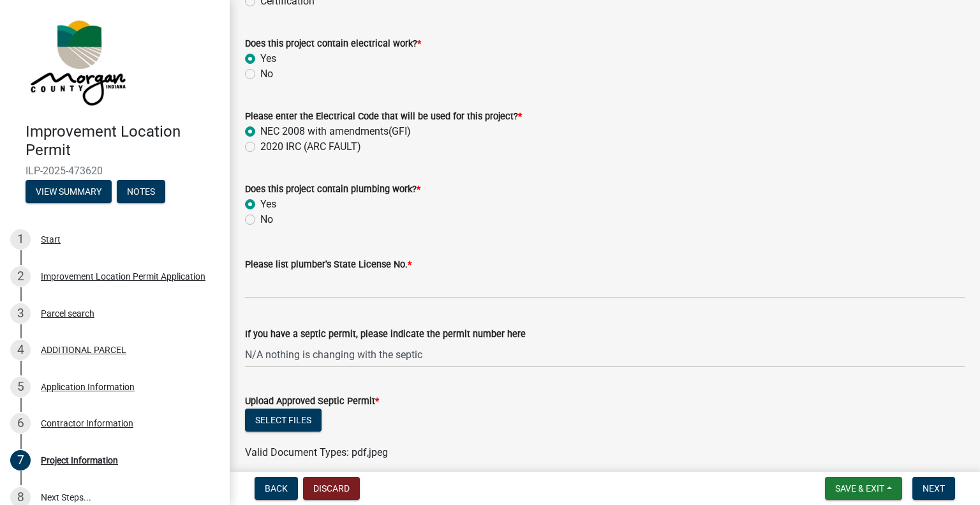
scroll to position [1978, 0]
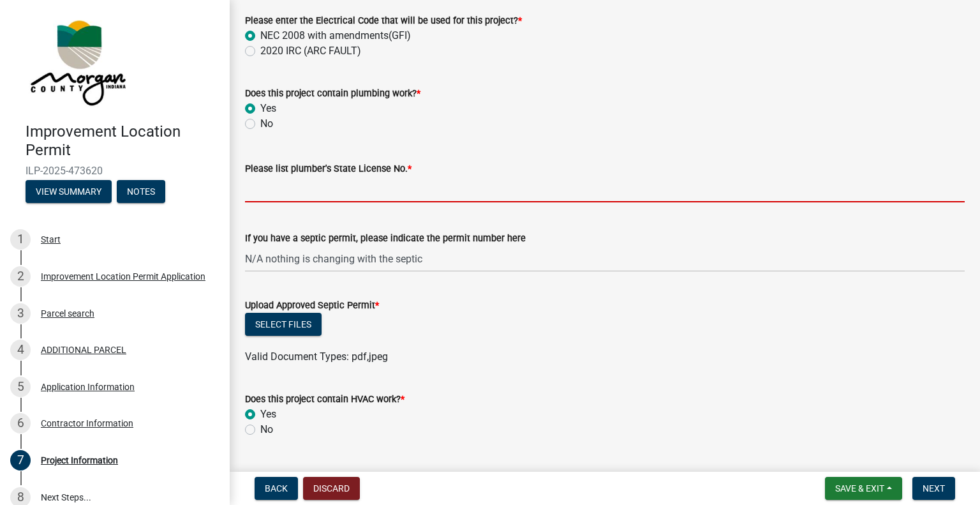
click at [326, 195] on input "Please list plumber's State License No. *" at bounding box center [605, 189] width 720 height 26
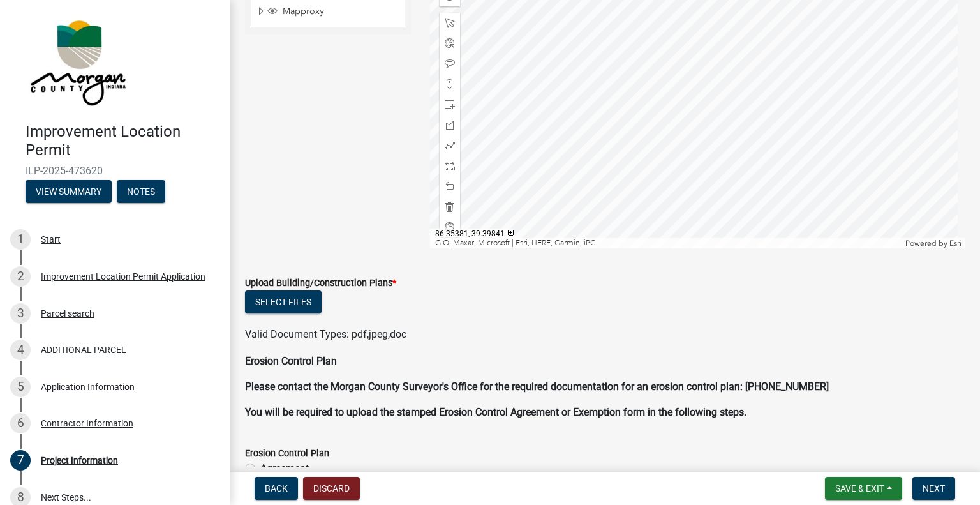
scroll to position [2871, 0]
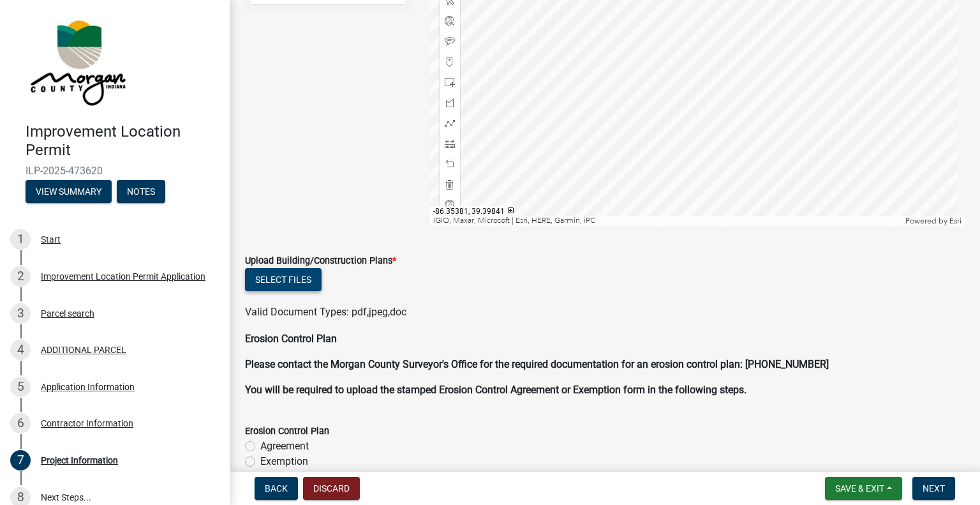
type input "JP21100008"
click at [300, 281] on button "Select files" at bounding box center [283, 279] width 77 height 23
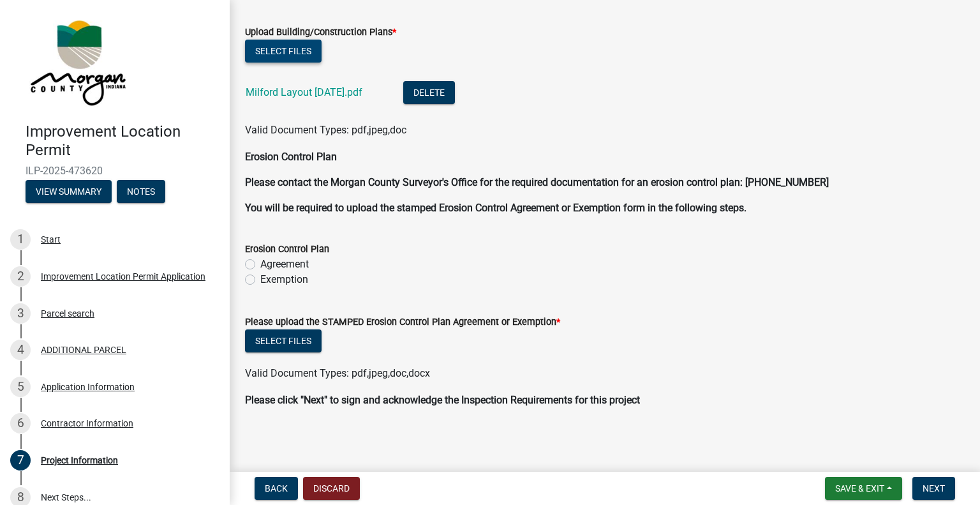
scroll to position [3085, 0]
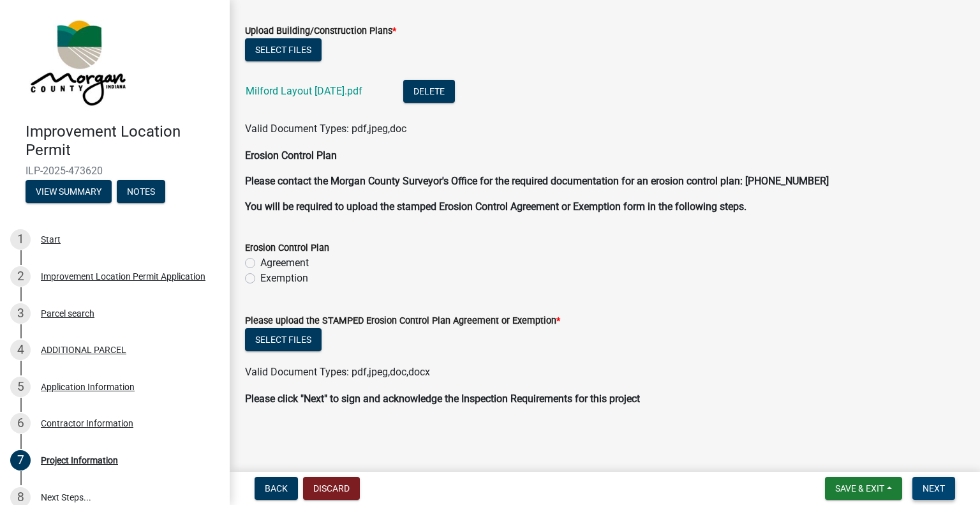
click at [929, 486] on span "Next" at bounding box center [934, 488] width 22 height 10
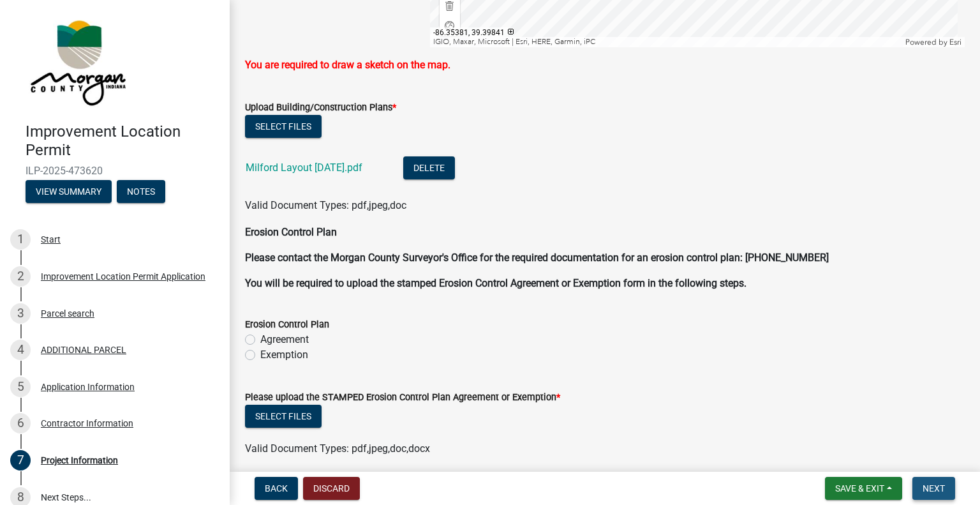
scroll to position [3136, 0]
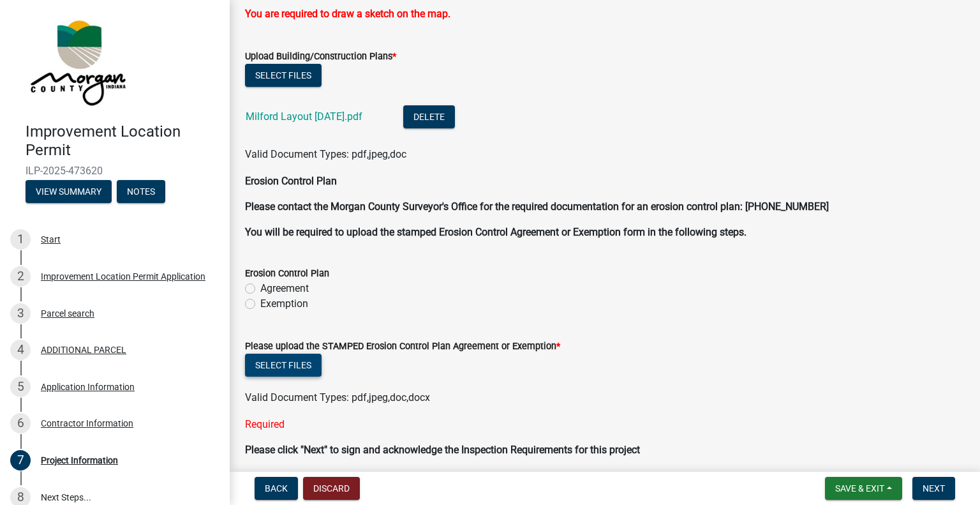
click at [301, 365] on button "Select files" at bounding box center [283, 364] width 77 height 23
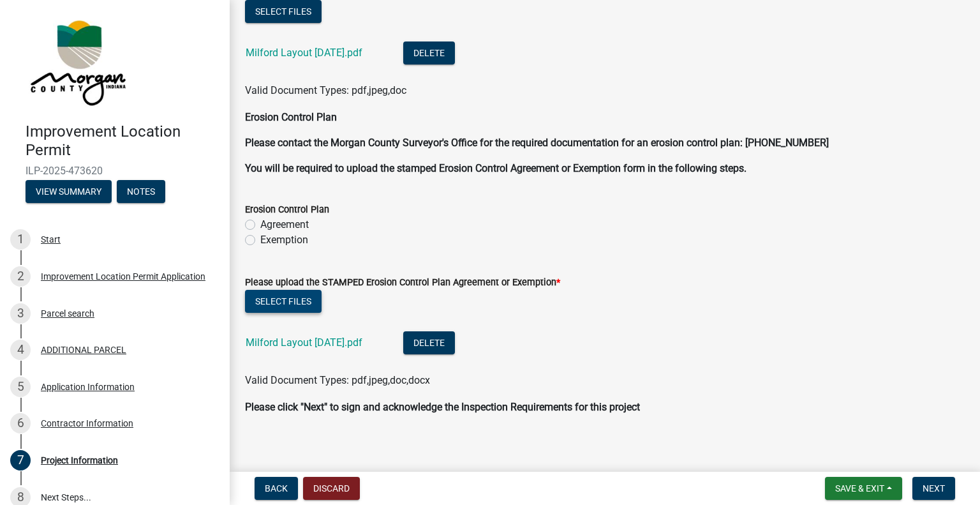
scroll to position [3208, 0]
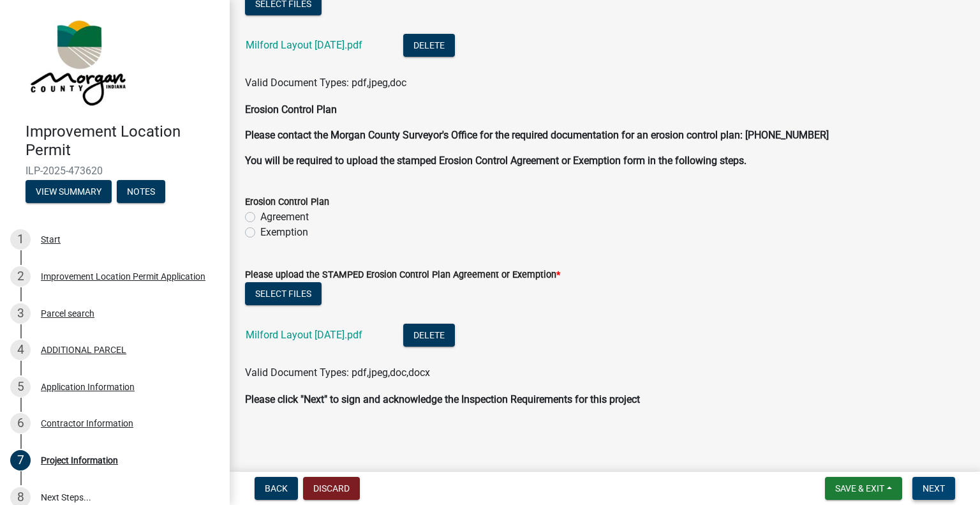
click at [942, 480] on button "Next" at bounding box center [933, 488] width 43 height 23
click at [937, 487] on span "Next" at bounding box center [934, 488] width 22 height 10
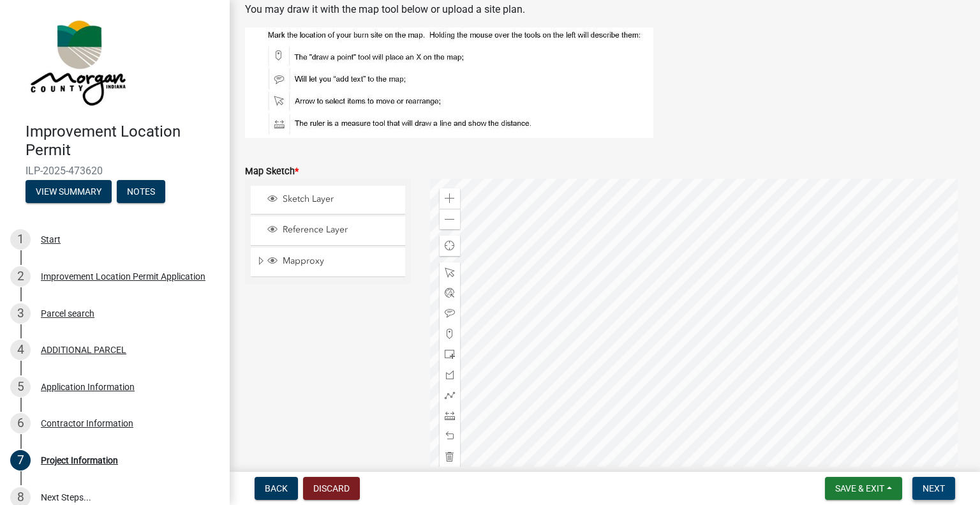
scroll to position [2634, 0]
click at [651, 307] on div at bounding box center [697, 339] width 535 height 319
click at [306, 202] on span "Sketch Layer" at bounding box center [339, 200] width 121 height 11
click at [597, 198] on div at bounding box center [697, 339] width 535 height 319
click at [597, 211] on div at bounding box center [697, 339] width 535 height 319
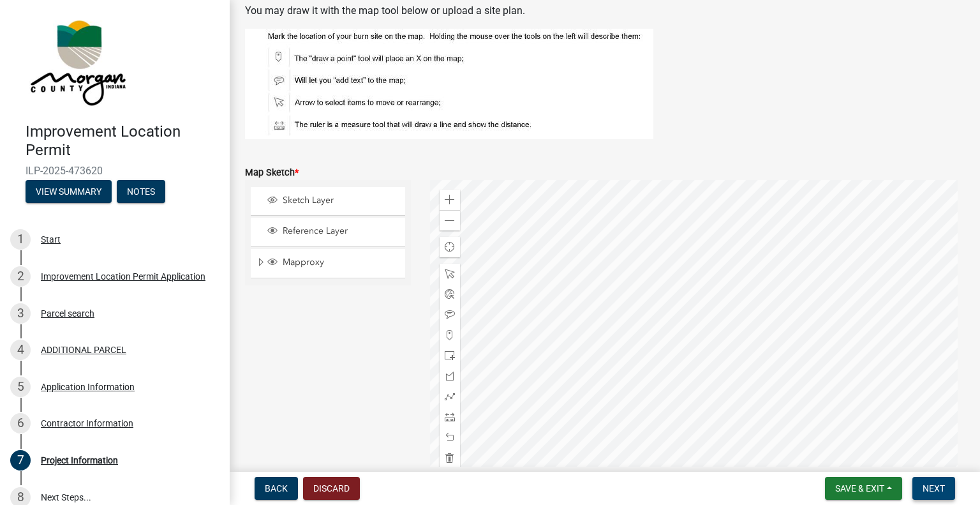
click at [941, 488] on span "Next" at bounding box center [934, 488] width 22 height 10
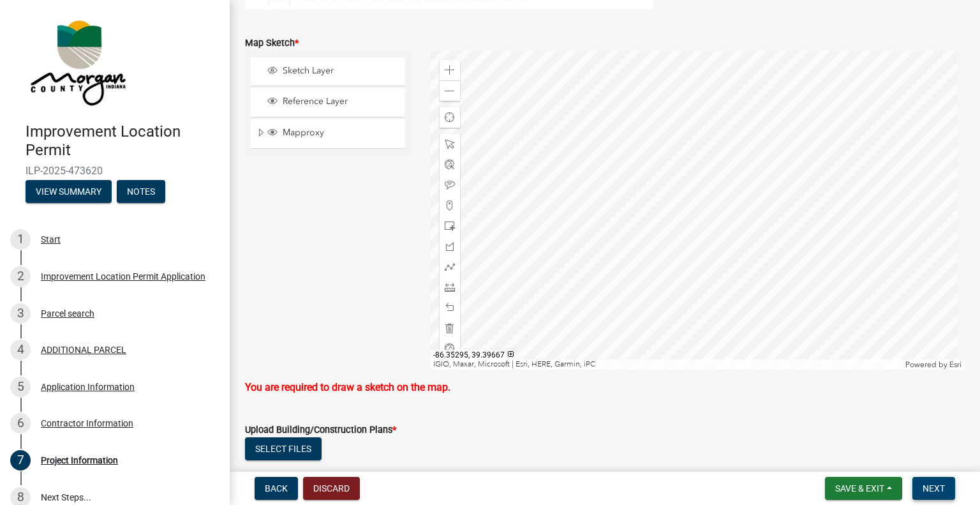
scroll to position [2761, 0]
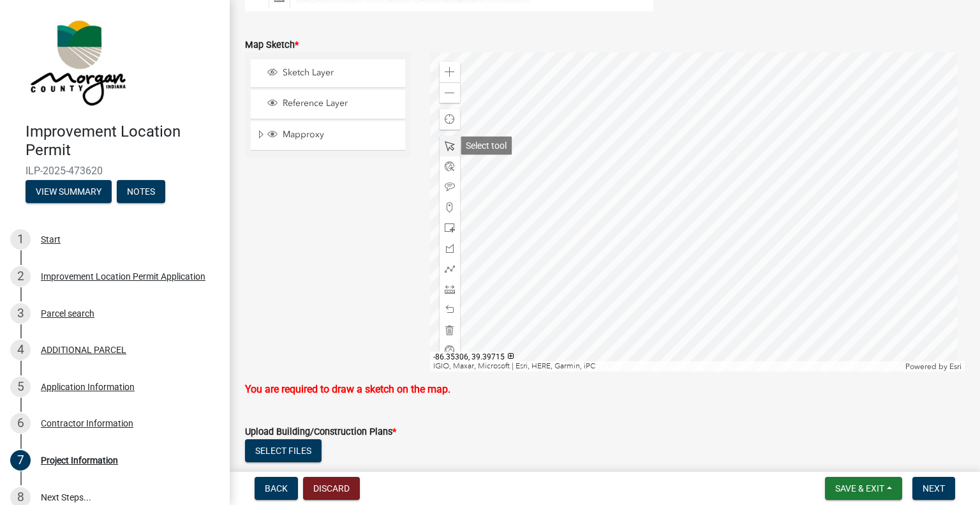
click at [447, 152] on div at bounding box center [450, 146] width 20 height 20
click at [607, 149] on div at bounding box center [697, 211] width 535 height 319
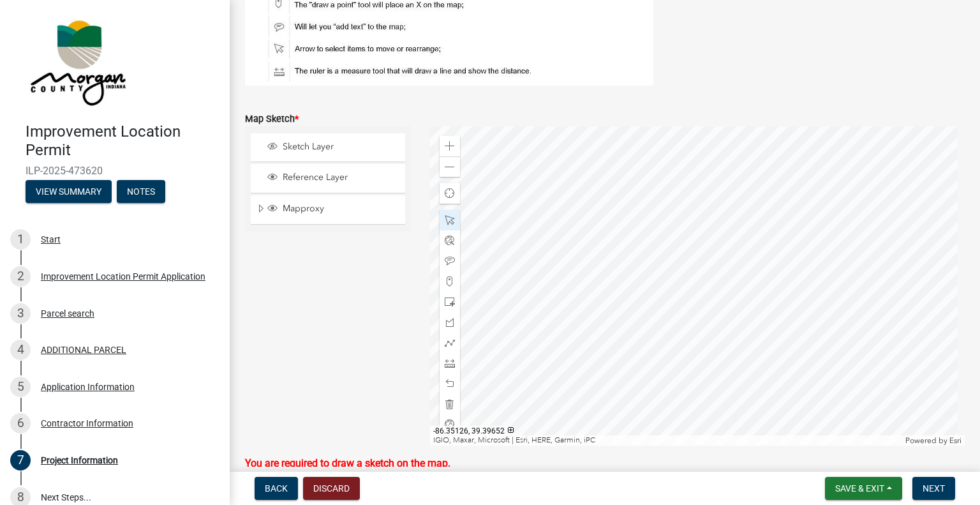
scroll to position [2729, 0]
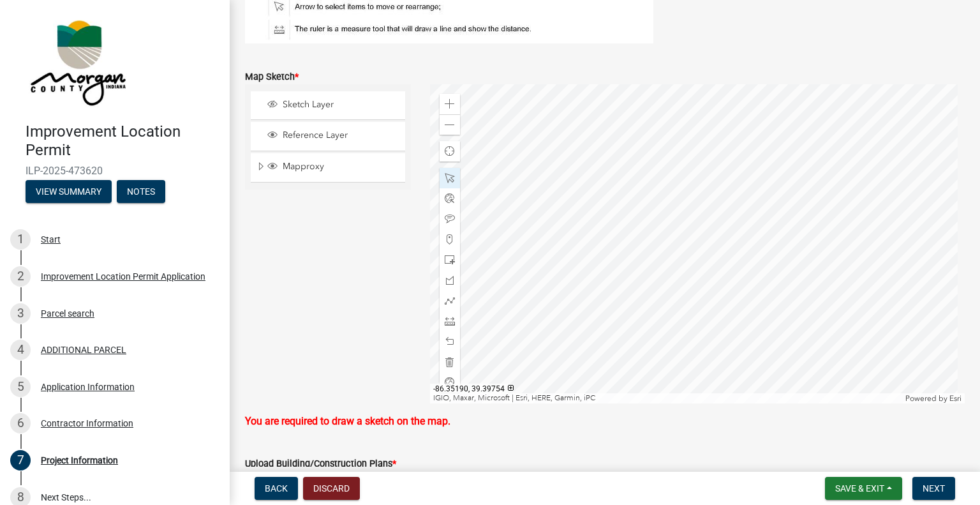
click at [557, 255] on div at bounding box center [697, 243] width 535 height 319
click at [446, 178] on span at bounding box center [450, 178] width 10 height 10
click at [567, 110] on div at bounding box center [697, 243] width 535 height 319
click at [568, 112] on div at bounding box center [697, 243] width 535 height 319
click at [449, 238] on span at bounding box center [450, 239] width 10 height 10
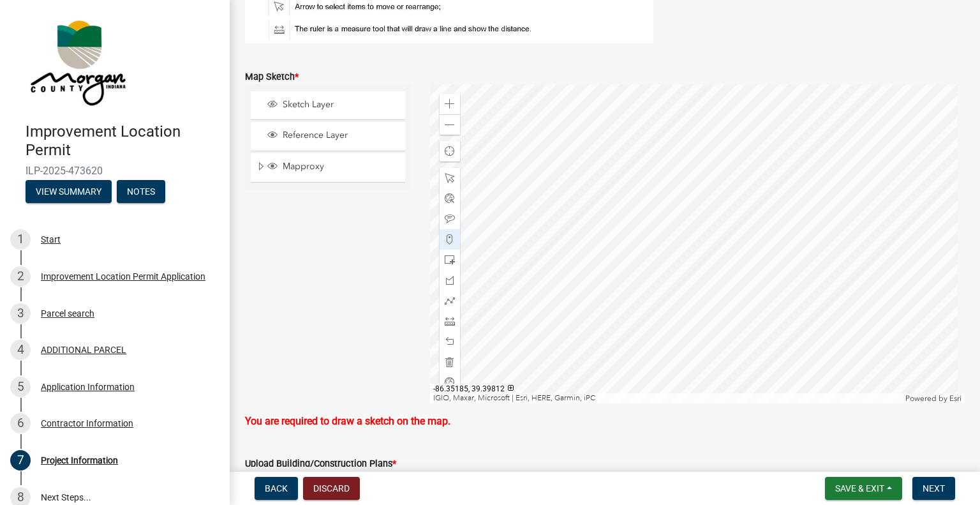
click at [555, 115] on div at bounding box center [697, 243] width 535 height 319
click at [549, 117] on div at bounding box center [697, 243] width 535 height 319
click at [575, 109] on div at bounding box center [697, 243] width 535 height 319
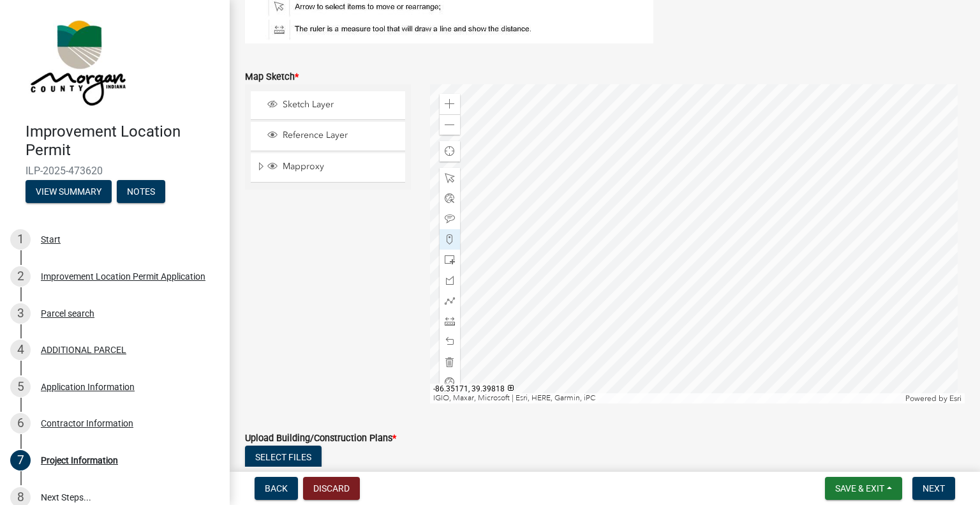
click at [575, 103] on div at bounding box center [697, 243] width 535 height 319
click at [574, 110] on div at bounding box center [697, 243] width 535 height 319
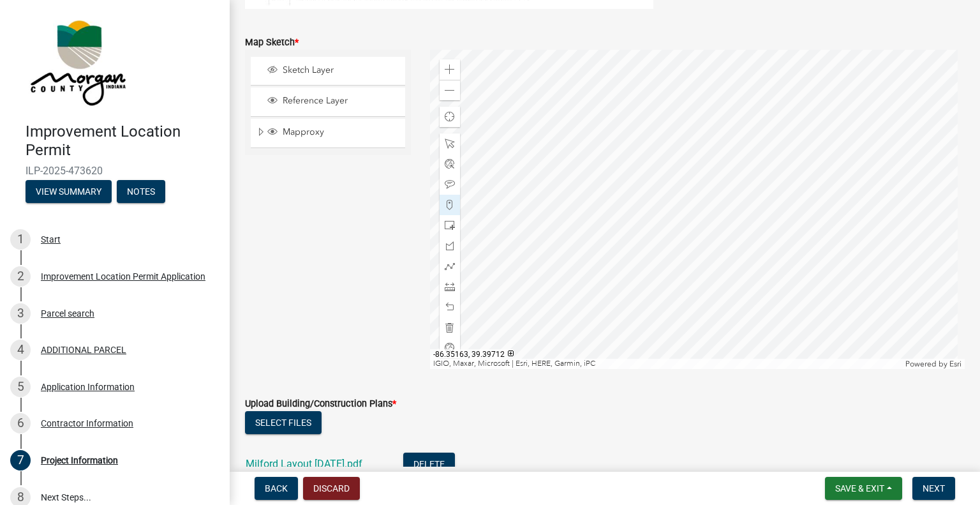
scroll to position [2768, 0]
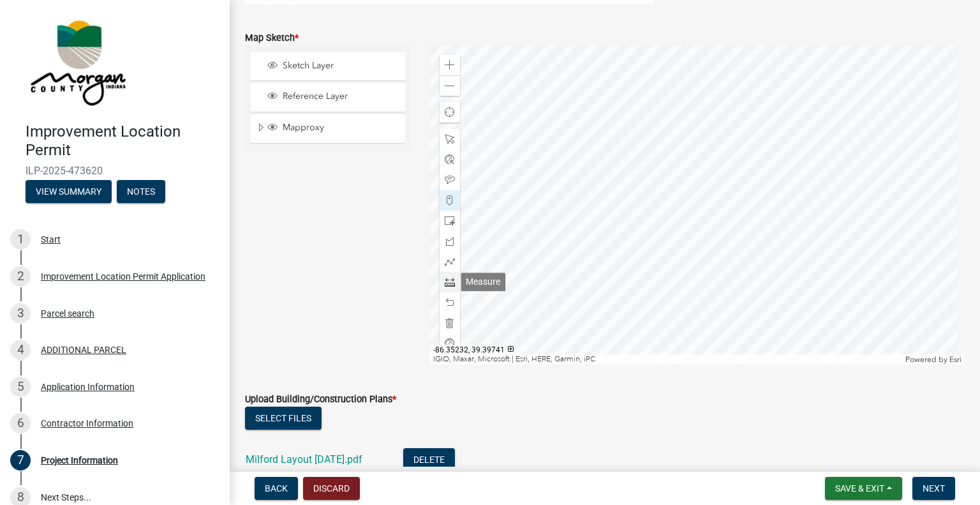
click at [445, 283] on span at bounding box center [450, 282] width 10 height 10
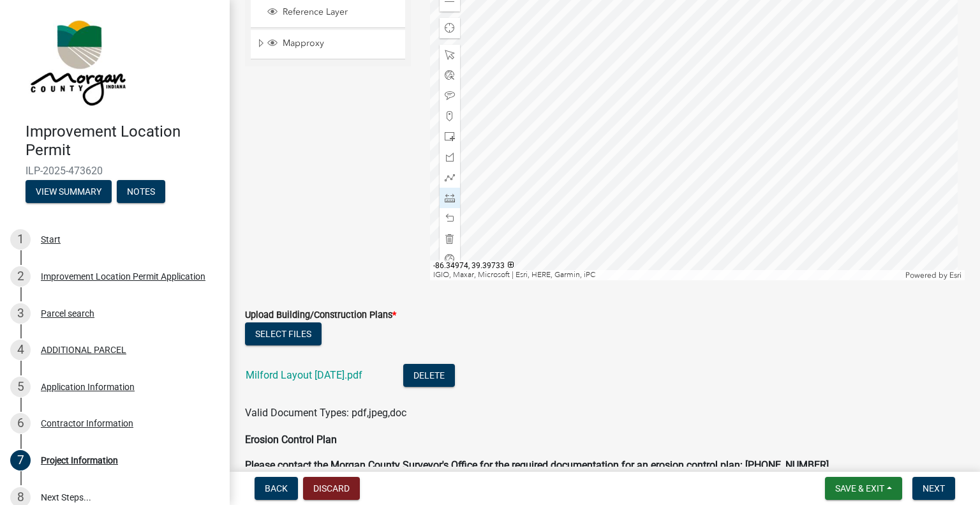
scroll to position [2856, 0]
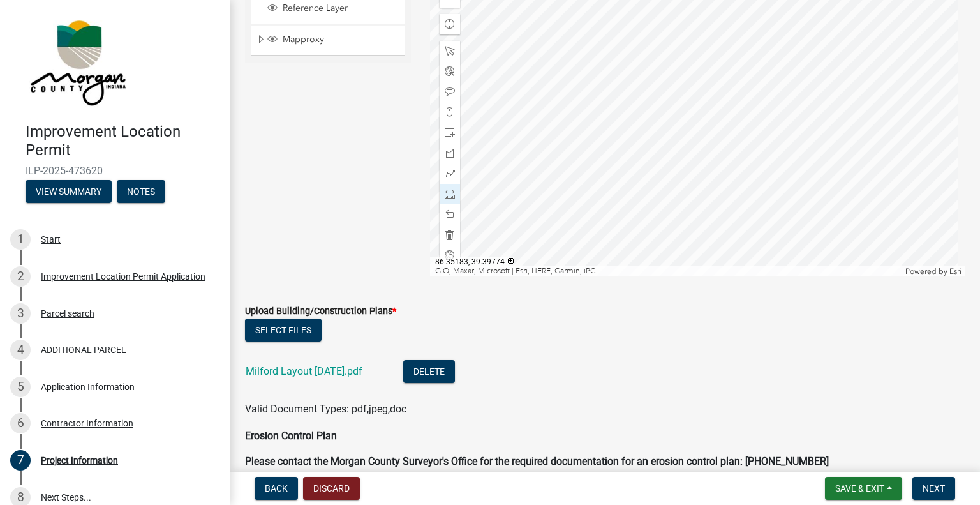
click at [549, 91] on div at bounding box center [697, 116] width 535 height 319
click at [554, 91] on div at bounding box center [697, 116] width 535 height 319
click at [554, 98] on div at bounding box center [697, 116] width 535 height 319
click at [549, 98] on div at bounding box center [697, 116] width 535 height 319
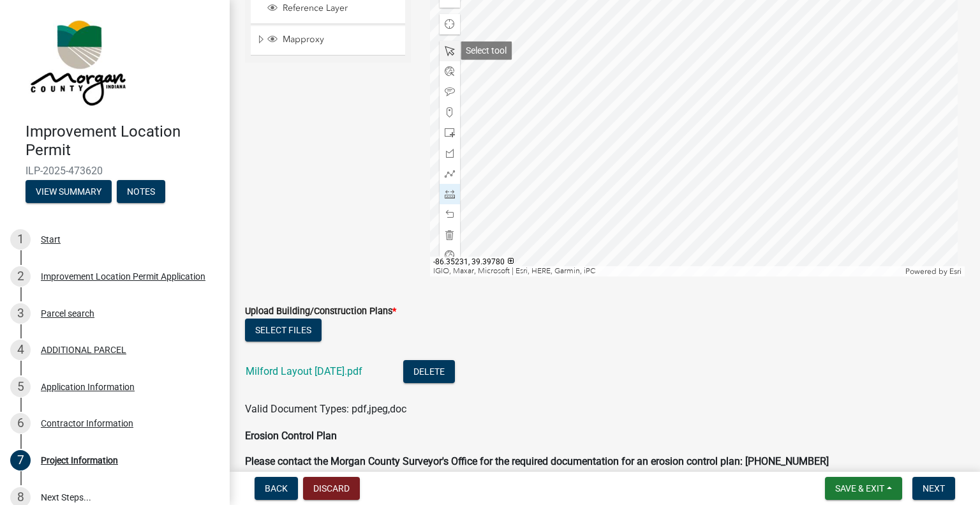
click at [447, 46] on span at bounding box center [450, 51] width 10 height 10
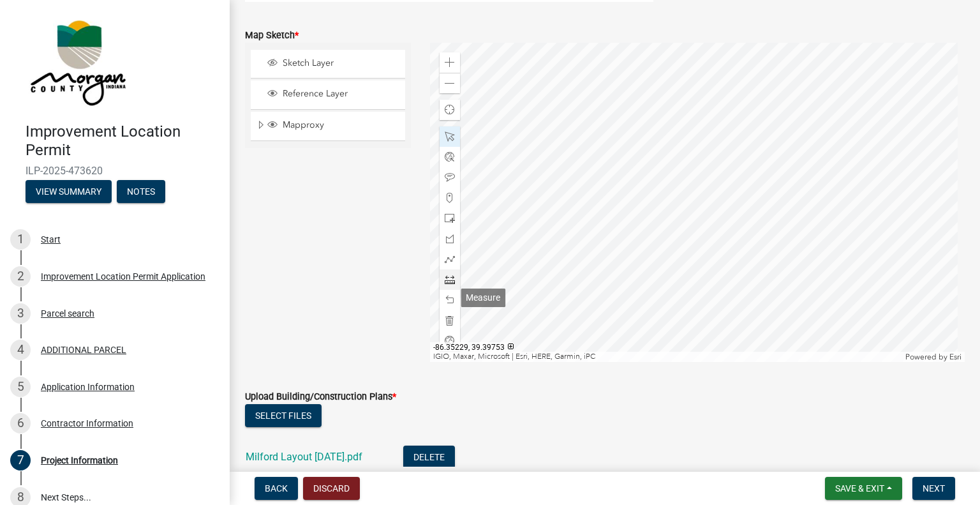
scroll to position [2792, 0]
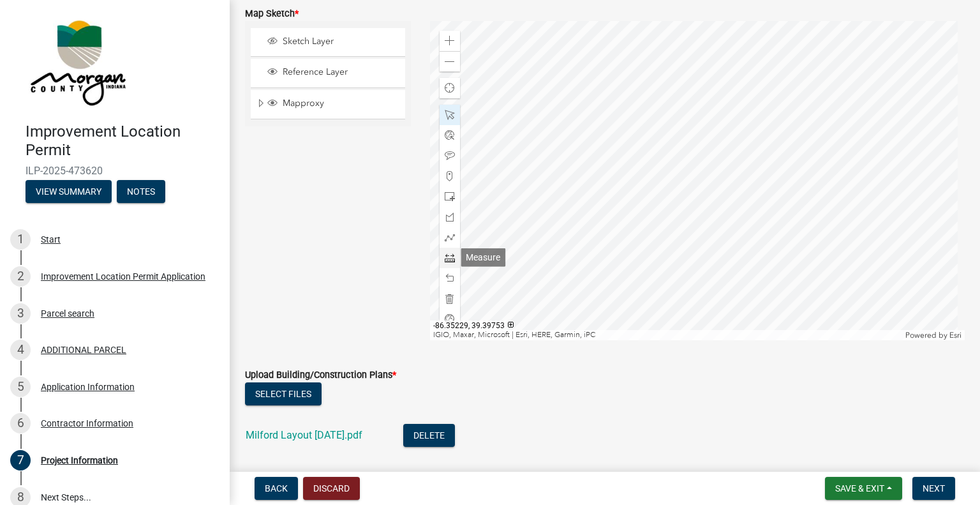
click at [448, 257] on span at bounding box center [450, 258] width 10 height 10
click at [551, 155] on div at bounding box center [697, 180] width 535 height 319
click at [552, 155] on div at bounding box center [697, 180] width 535 height 319
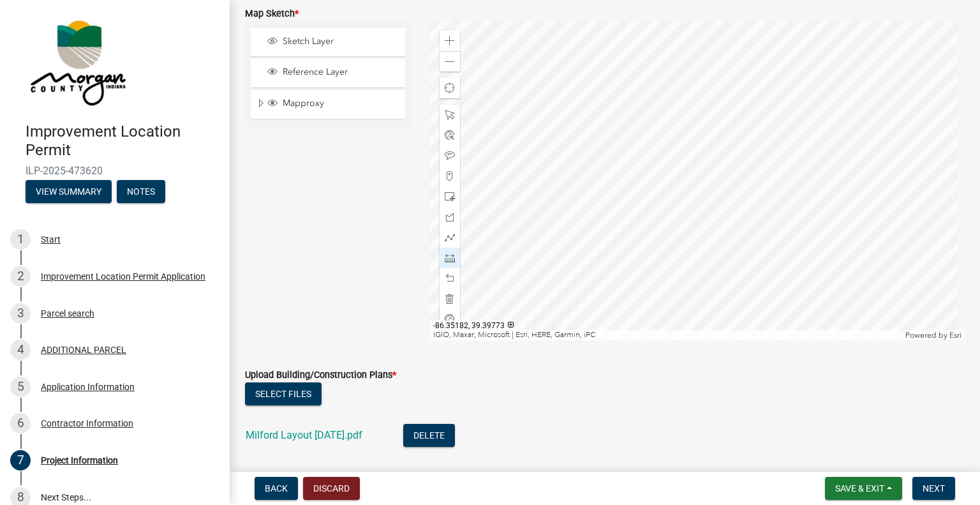
click at [552, 155] on div at bounding box center [697, 180] width 535 height 319
click at [551, 155] on div at bounding box center [697, 180] width 535 height 319
click at [549, 157] on div at bounding box center [697, 180] width 535 height 319
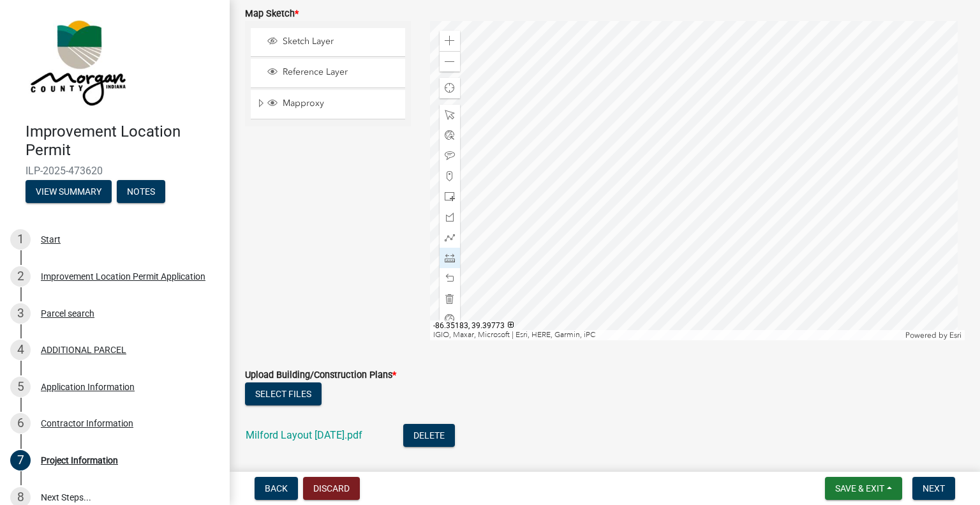
click at [549, 157] on div at bounding box center [697, 180] width 535 height 319
click at [551, 154] on div at bounding box center [697, 180] width 535 height 319
click at [549, 154] on div at bounding box center [697, 180] width 535 height 319
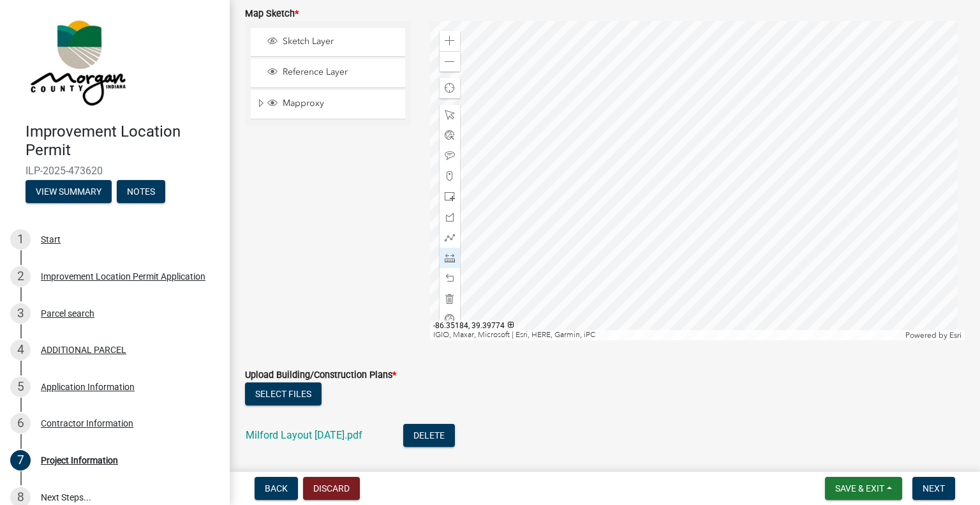
click at [549, 154] on div at bounding box center [697, 180] width 535 height 319
click at [552, 152] on div at bounding box center [697, 180] width 535 height 319
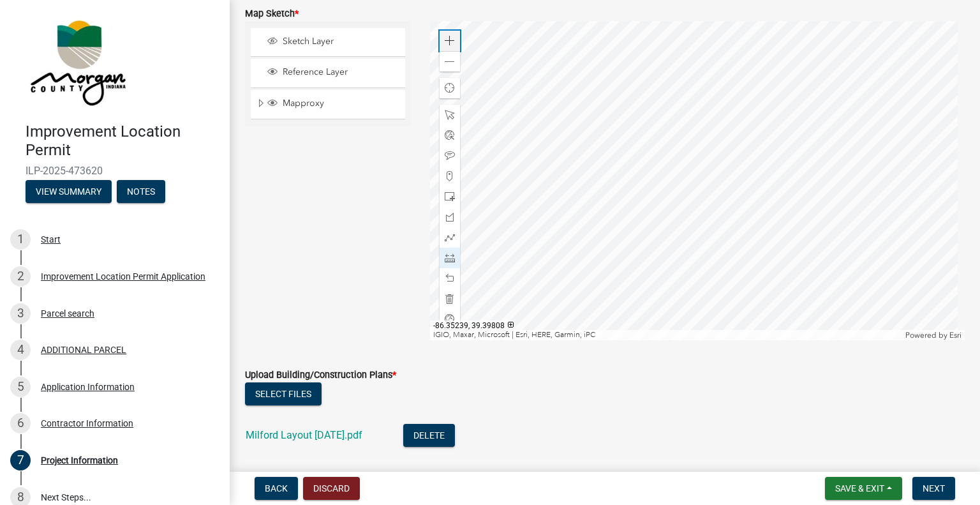
click at [447, 38] on span at bounding box center [450, 41] width 10 height 10
click at [475, 175] on div at bounding box center [697, 180] width 535 height 319
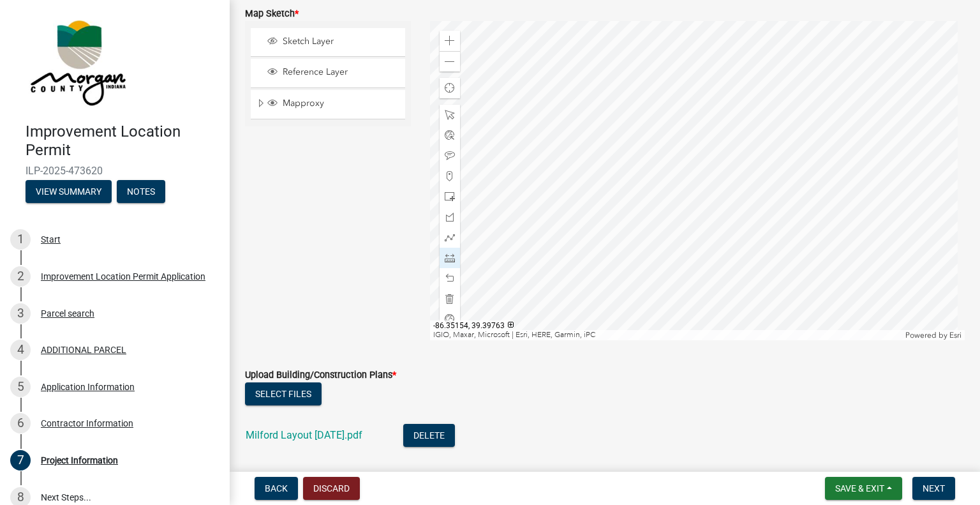
click at [480, 183] on div at bounding box center [697, 180] width 535 height 319
click at [481, 184] on div at bounding box center [697, 180] width 535 height 319
click at [450, 110] on span at bounding box center [450, 115] width 10 height 10
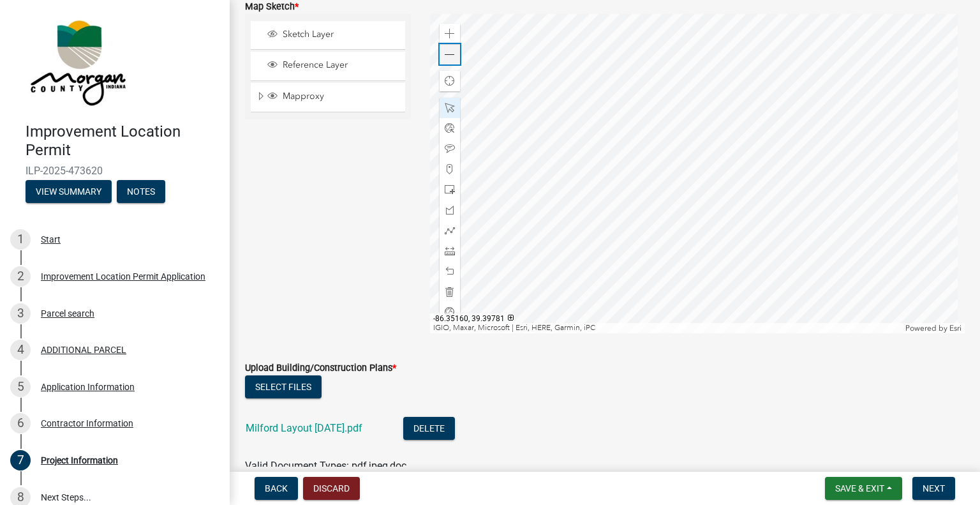
click at [445, 50] on span at bounding box center [450, 55] width 10 height 10
click at [841, 491] on span "Save & Exit" at bounding box center [859, 488] width 49 height 10
click at [824, 425] on button "Save" at bounding box center [851, 424] width 102 height 31
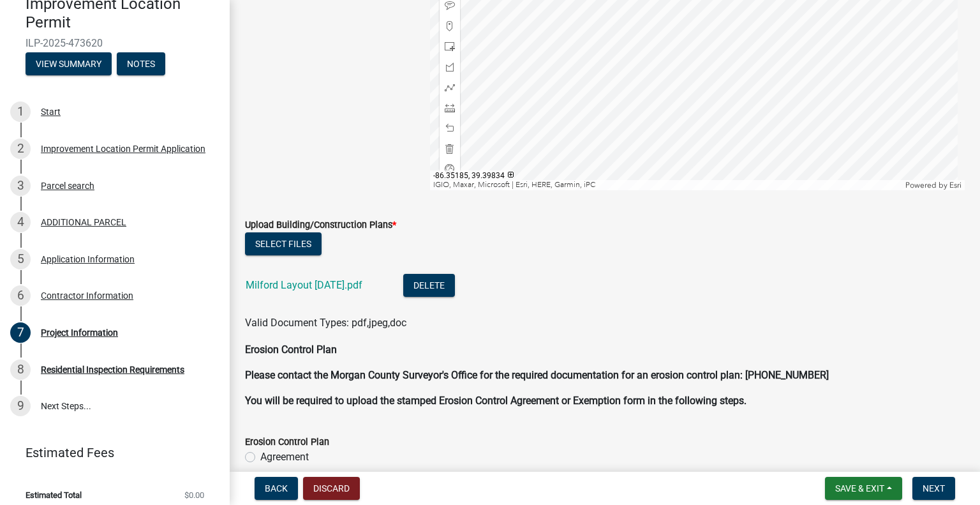
scroll to position [2935, 0]
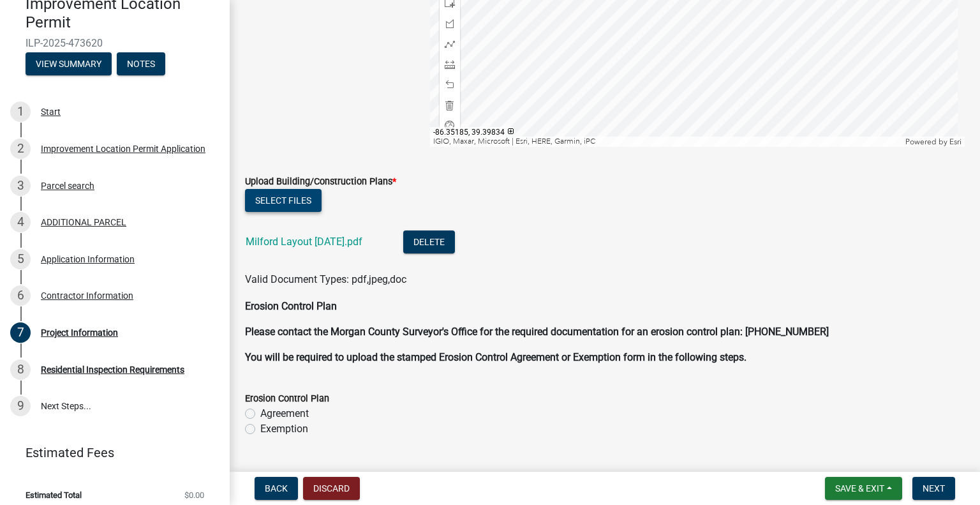
click at [279, 196] on button "Select files" at bounding box center [283, 200] width 77 height 23
click at [293, 204] on button "Select files" at bounding box center [283, 200] width 77 height 23
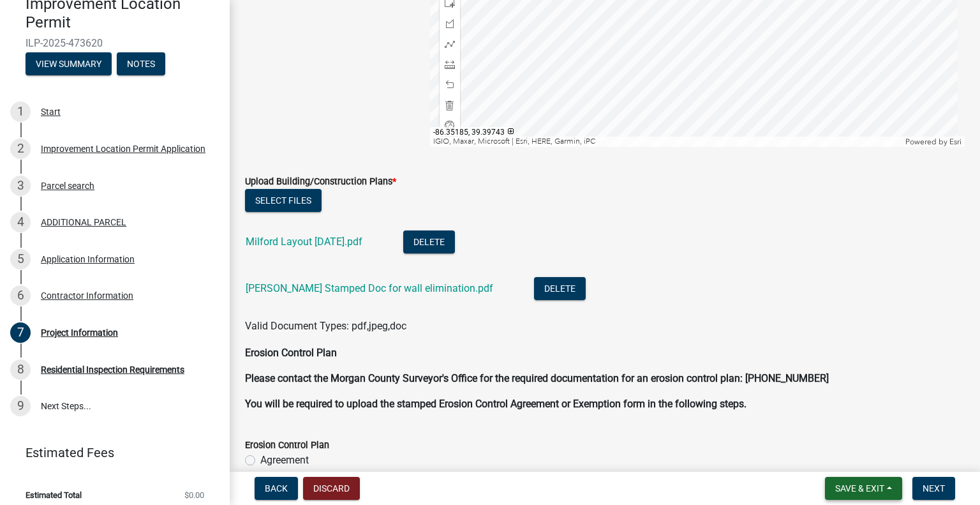
click at [845, 493] on button "Save & Exit" at bounding box center [863, 488] width 77 height 23
click at [837, 425] on button "Save" at bounding box center [851, 424] width 102 height 31
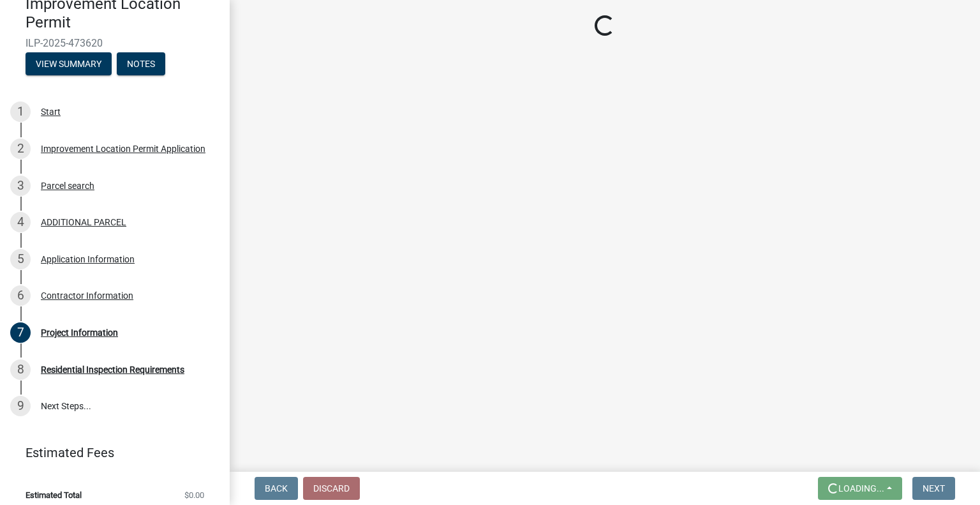
scroll to position [0, 0]
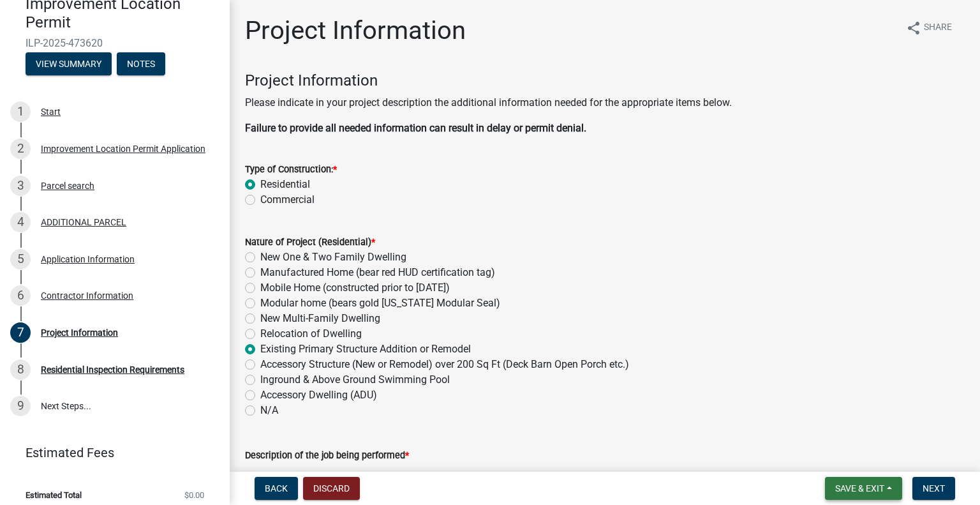
click at [871, 487] on span "Save & Exit" at bounding box center [859, 488] width 49 height 10
click at [854, 455] on button "Save & Exit" at bounding box center [851, 455] width 102 height 31
